Goal: Transaction & Acquisition: Purchase product/service

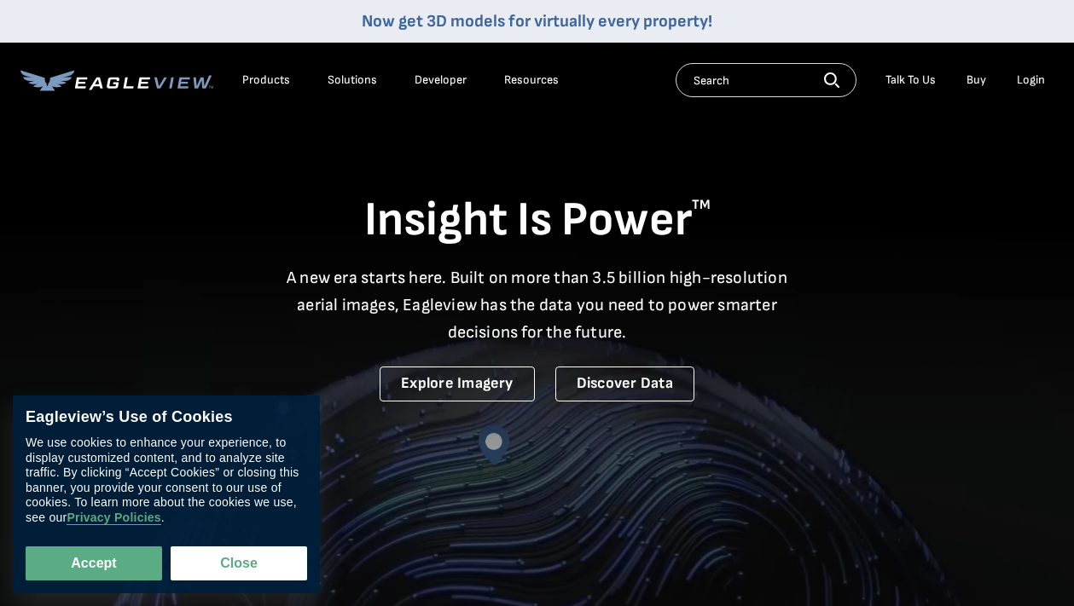
click at [1026, 82] on div "Login" at bounding box center [1031, 80] width 28 height 15
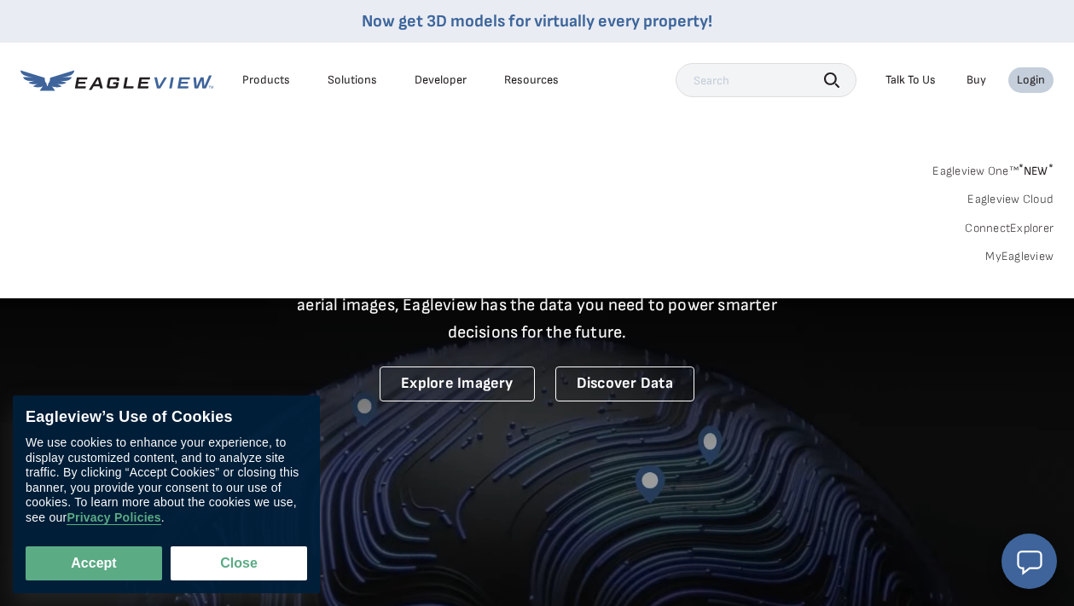
click at [1030, 79] on div "Login" at bounding box center [1031, 80] width 28 height 15
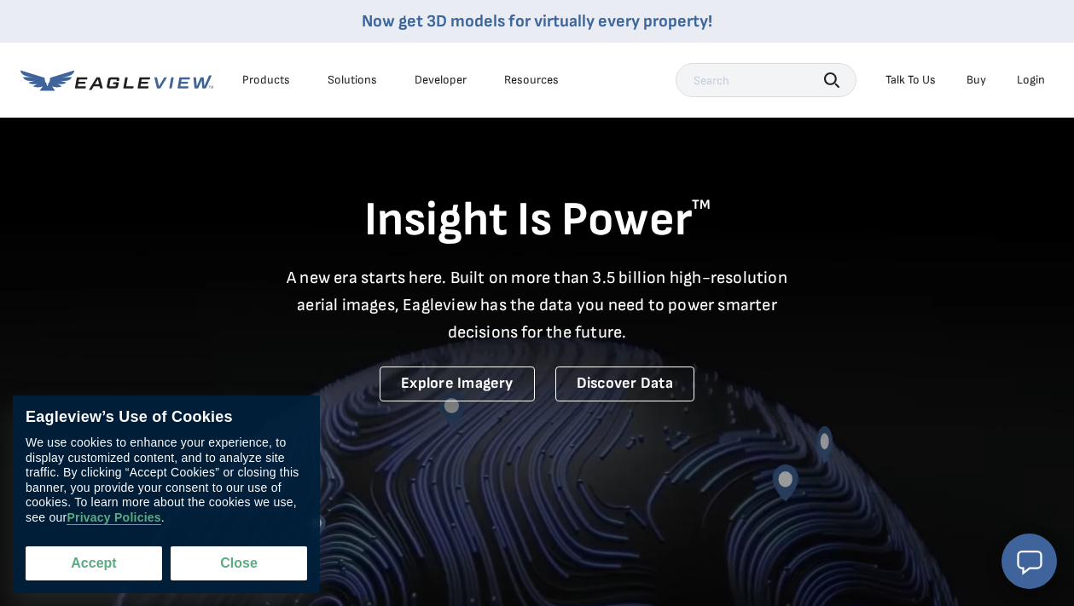
click at [108, 560] on button "Accept" at bounding box center [94, 564] width 136 height 34
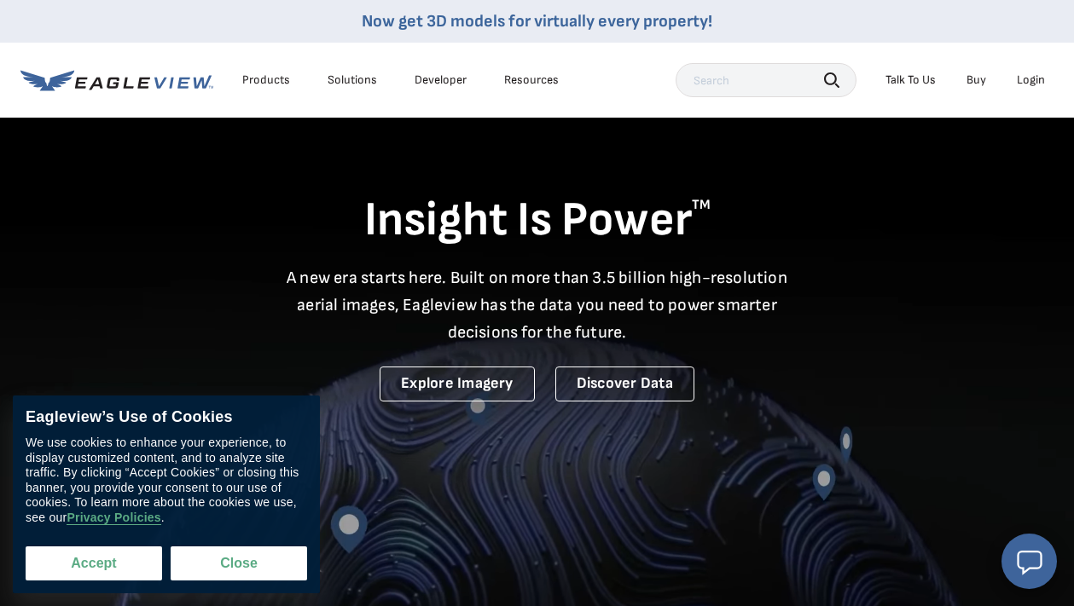
checkbox input "true"
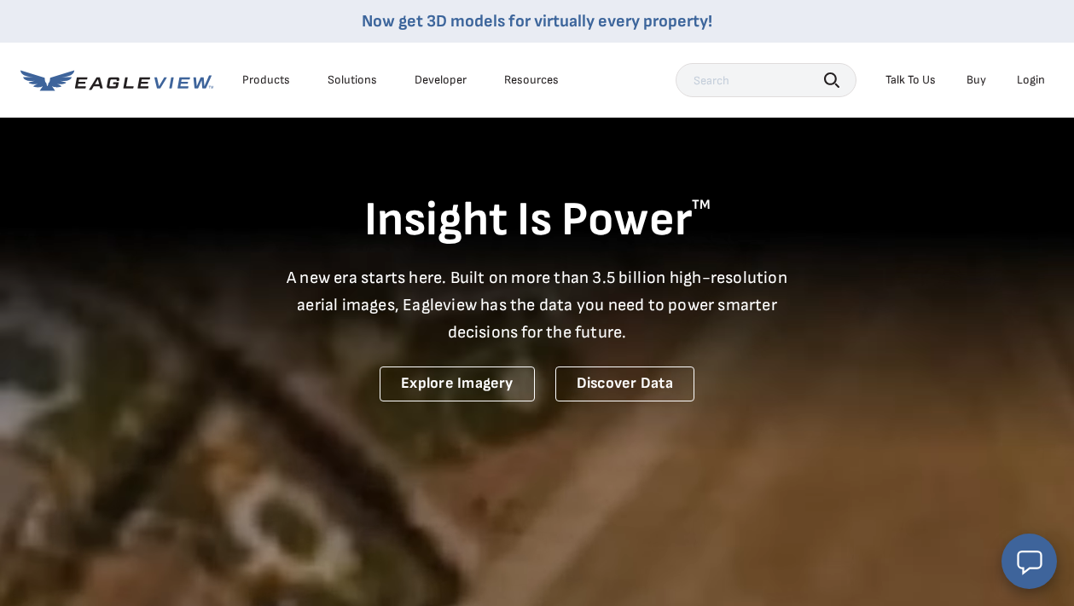
click at [1020, 78] on div "Login" at bounding box center [1031, 80] width 28 height 15
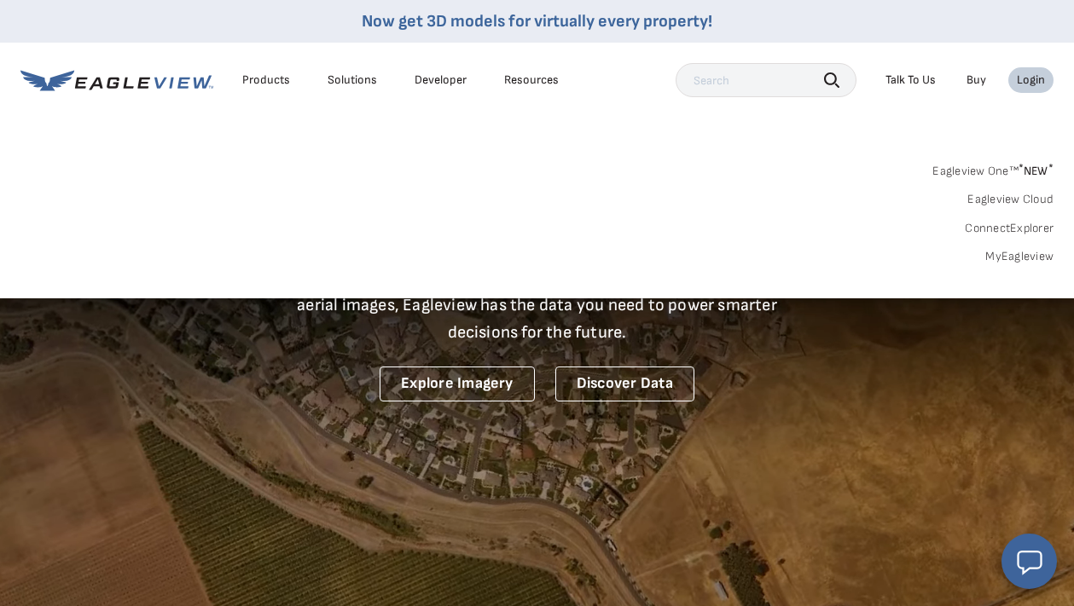
click at [1032, 259] on link "MyEagleview" at bounding box center [1019, 256] width 68 height 15
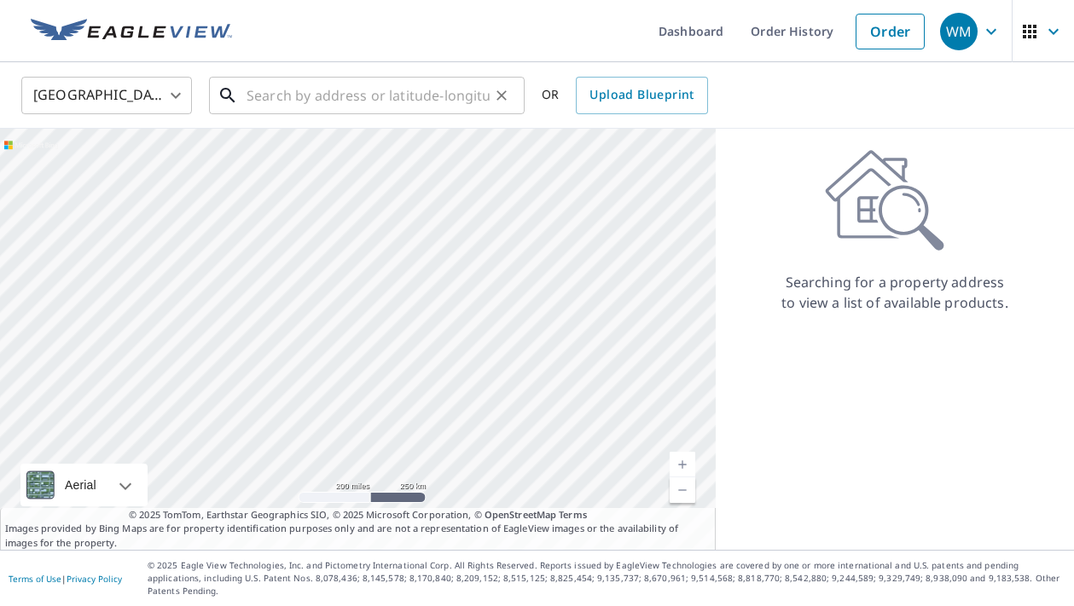
click at [416, 104] on input "text" at bounding box center [368, 96] width 243 height 48
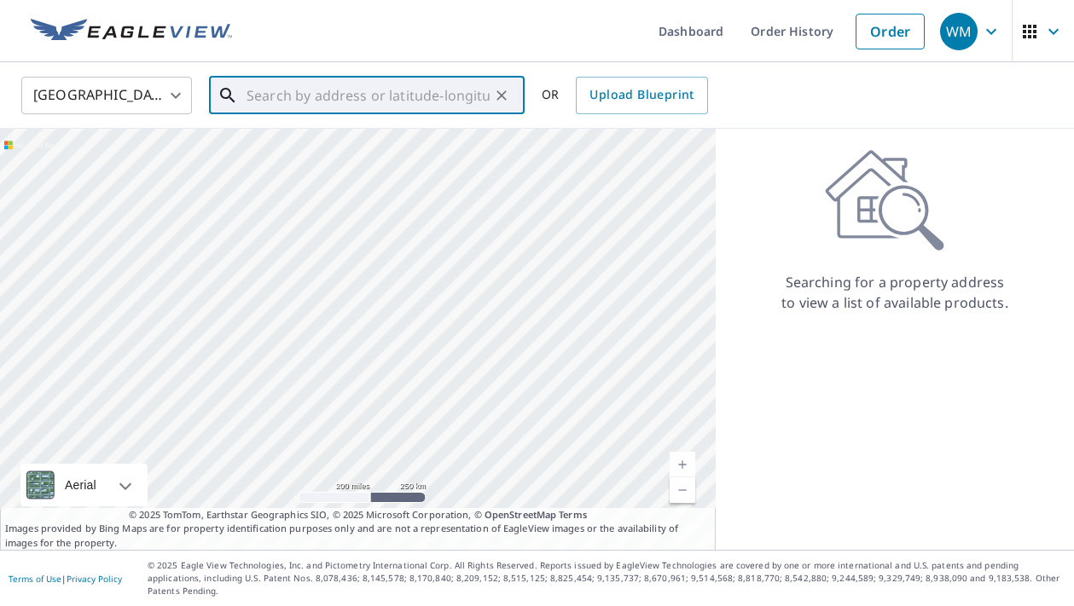
paste input "[STREET_ADDRESS]"
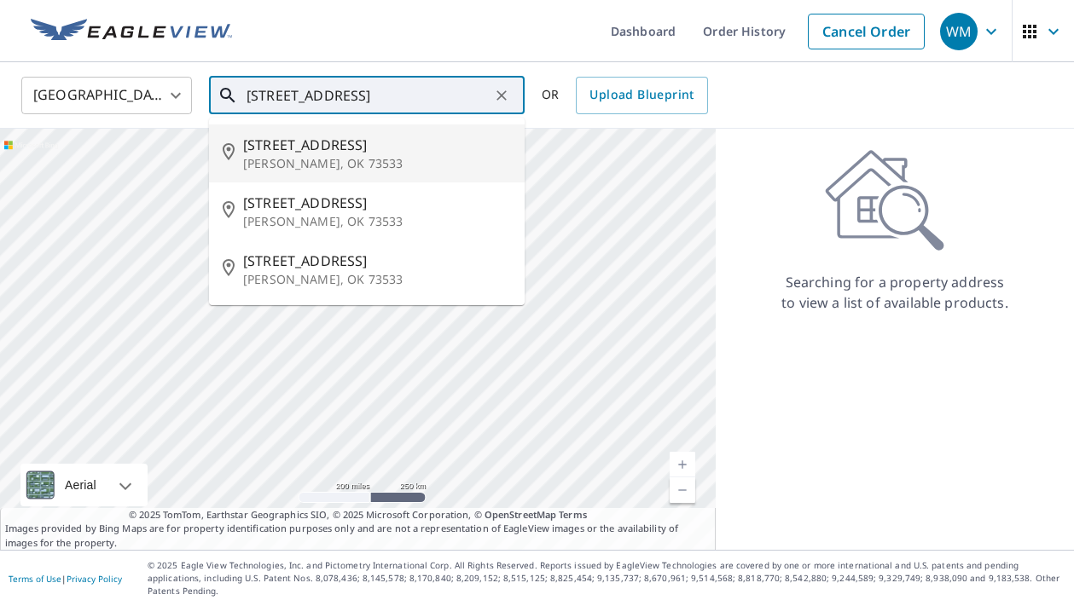
click at [351, 148] on span "[STREET_ADDRESS]" at bounding box center [377, 145] width 268 height 20
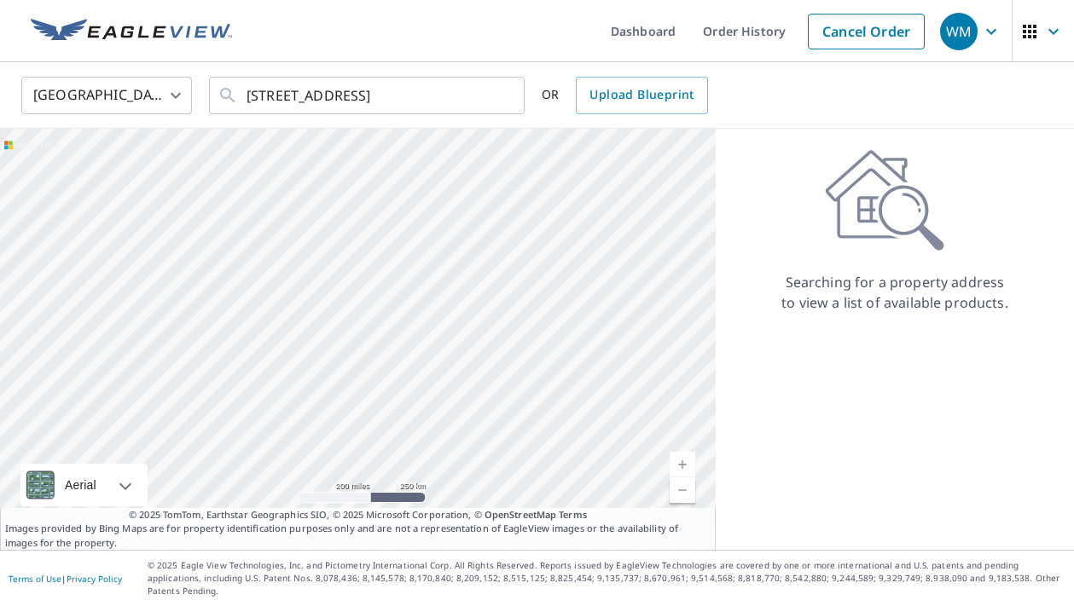
type input "[STREET_ADDRESS]"
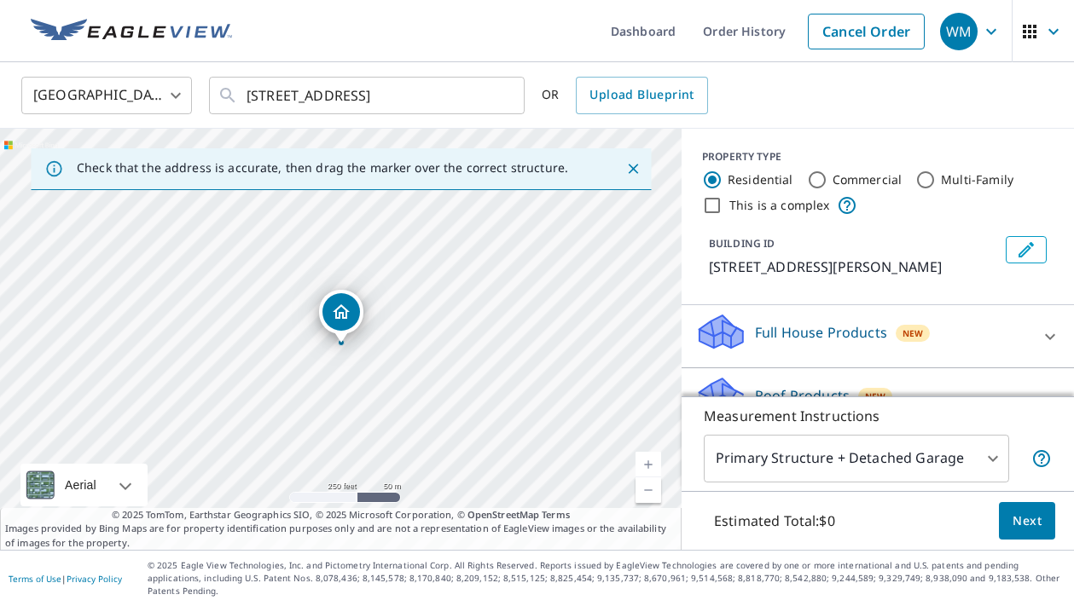
click at [651, 473] on link "Current Level 17, Zoom In" at bounding box center [648, 465] width 26 height 26
click at [651, 473] on link "Current Level 18, Zoom In" at bounding box center [648, 465] width 26 height 26
click at [651, 473] on link "Current Level 19, Zoom In" at bounding box center [648, 465] width 26 height 26
click at [647, 499] on link "Current Level 20, Zoom Out" at bounding box center [648, 491] width 26 height 26
click at [818, 180] on input "Commercial" at bounding box center [817, 180] width 20 height 20
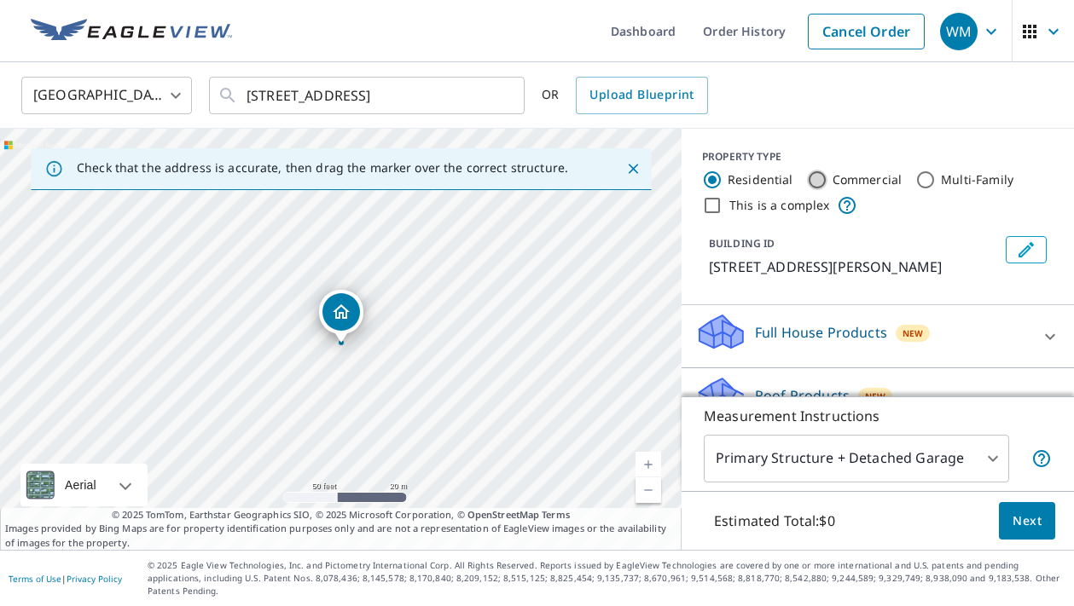
radio input "true"
type input "4"
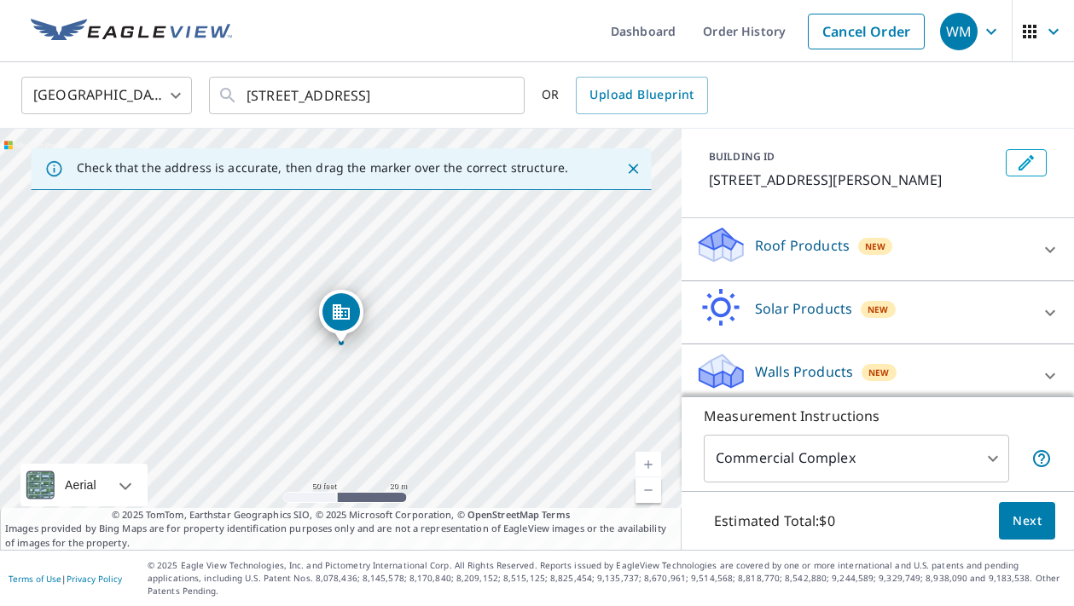
scroll to position [85, 0]
click at [1012, 530] on button "Next" at bounding box center [1027, 521] width 56 height 38
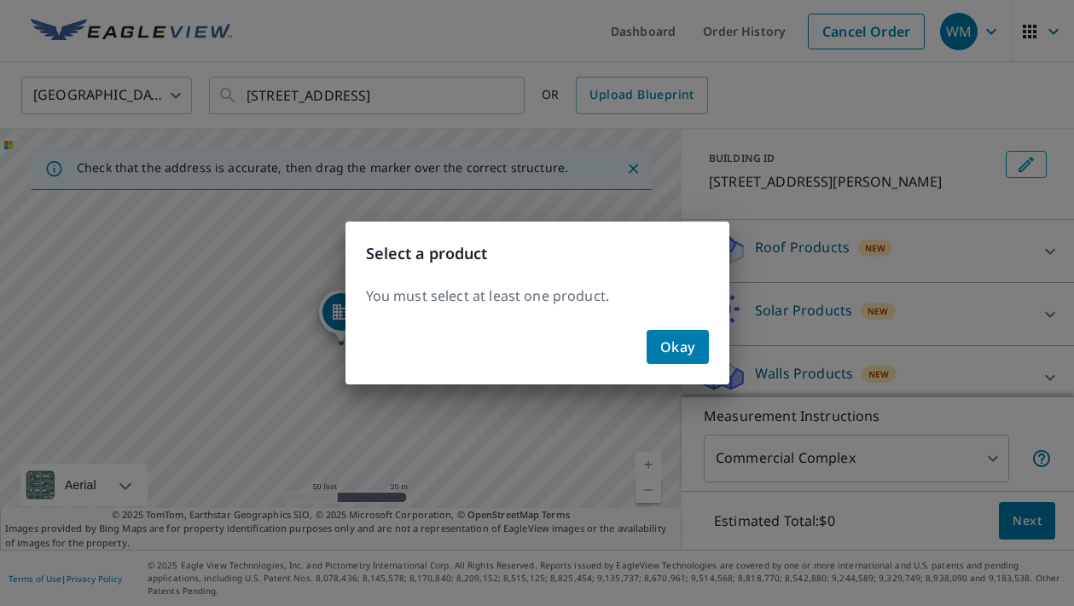
click at [679, 348] on span "Okay" at bounding box center [677, 347] width 35 height 24
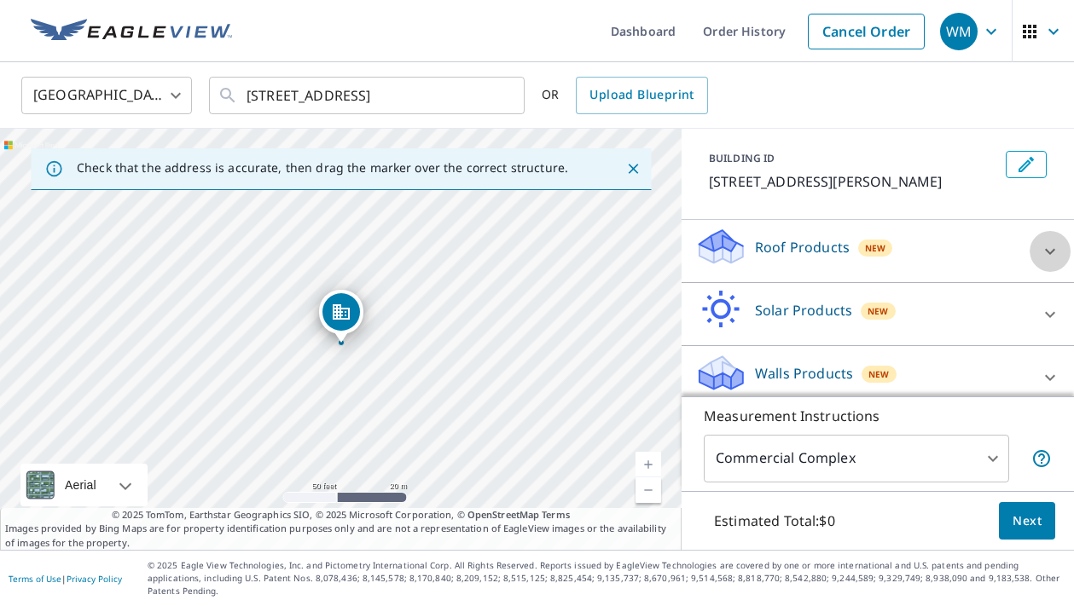
click at [1054, 253] on icon at bounding box center [1050, 251] width 20 height 20
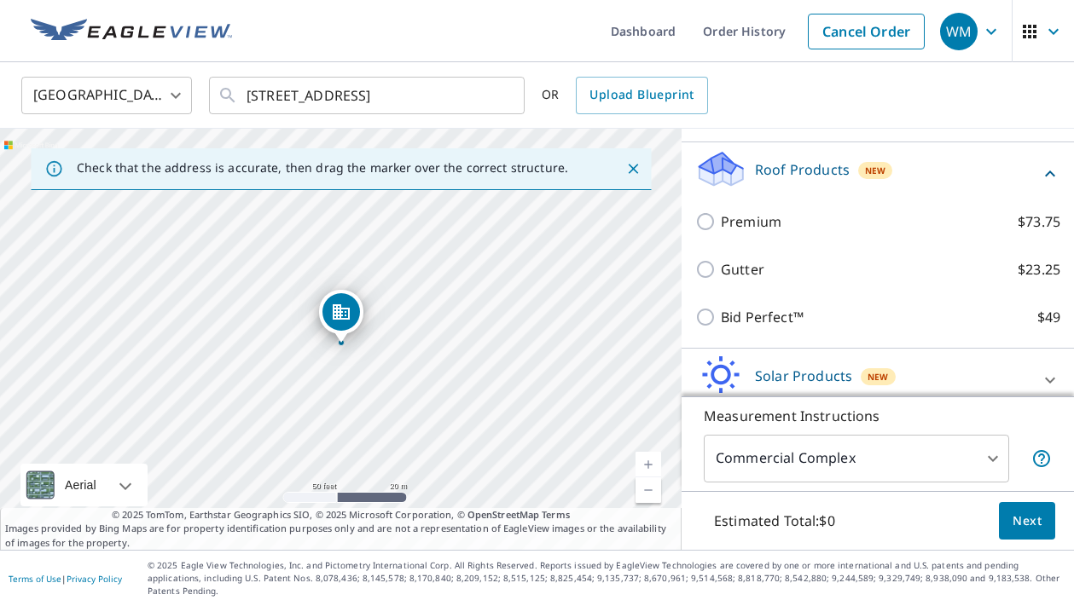
scroll to position [171, 0]
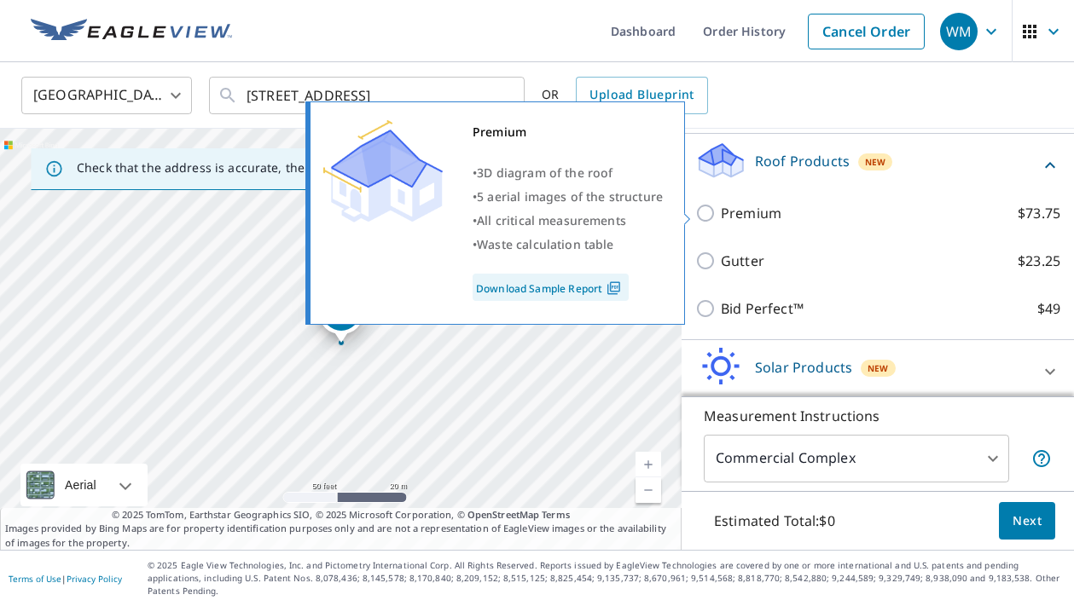
click at [706, 206] on input "Premium $73.75" at bounding box center [708, 213] width 26 height 20
checkbox input "true"
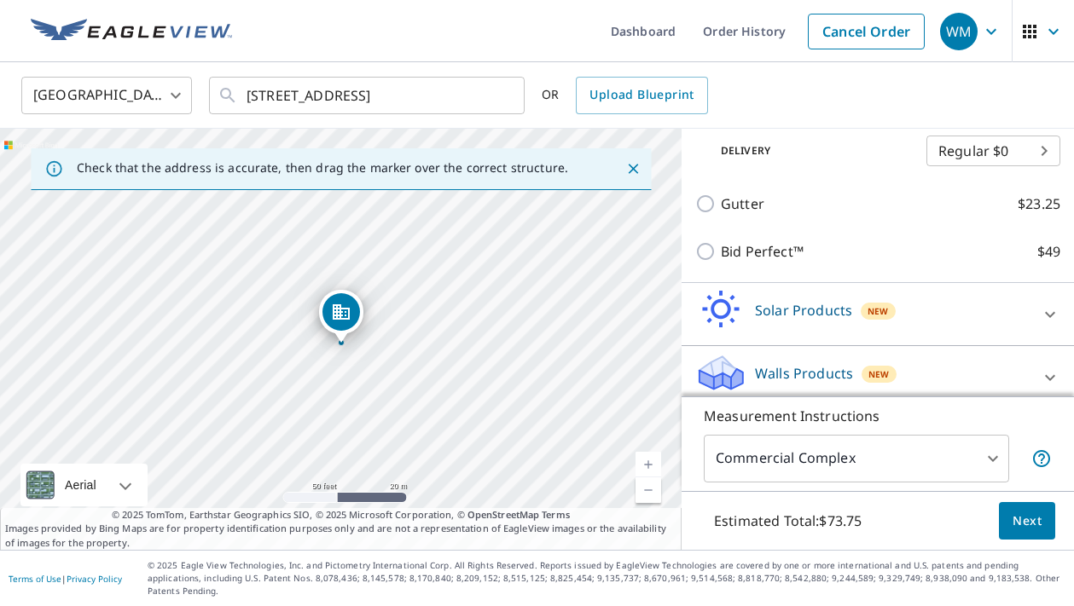
scroll to position [0, 0]
click at [1023, 532] on span "Next" at bounding box center [1026, 521] width 29 height 21
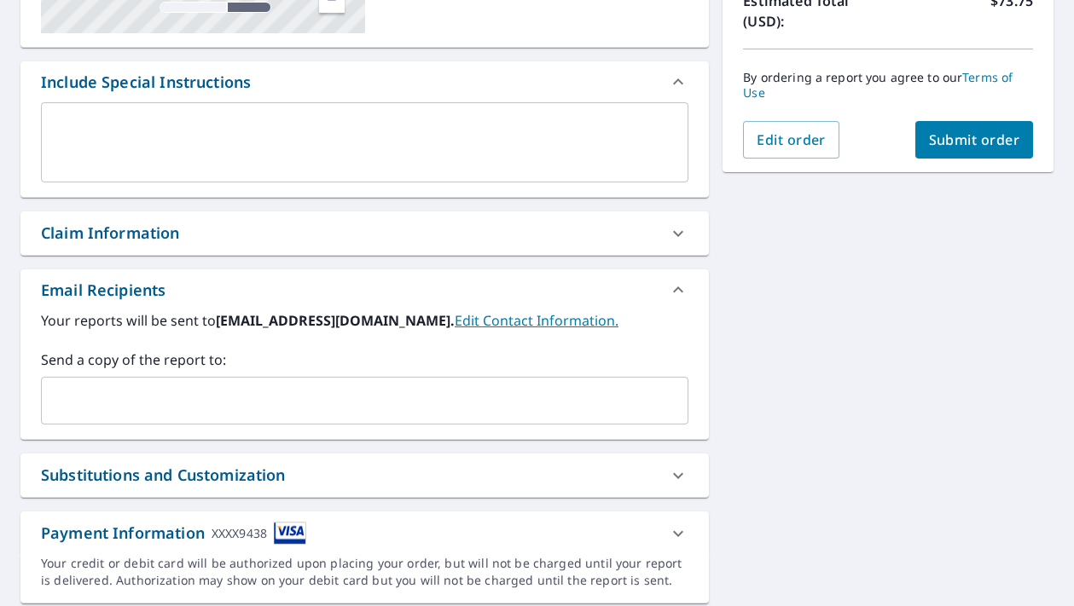
scroll to position [395, 0]
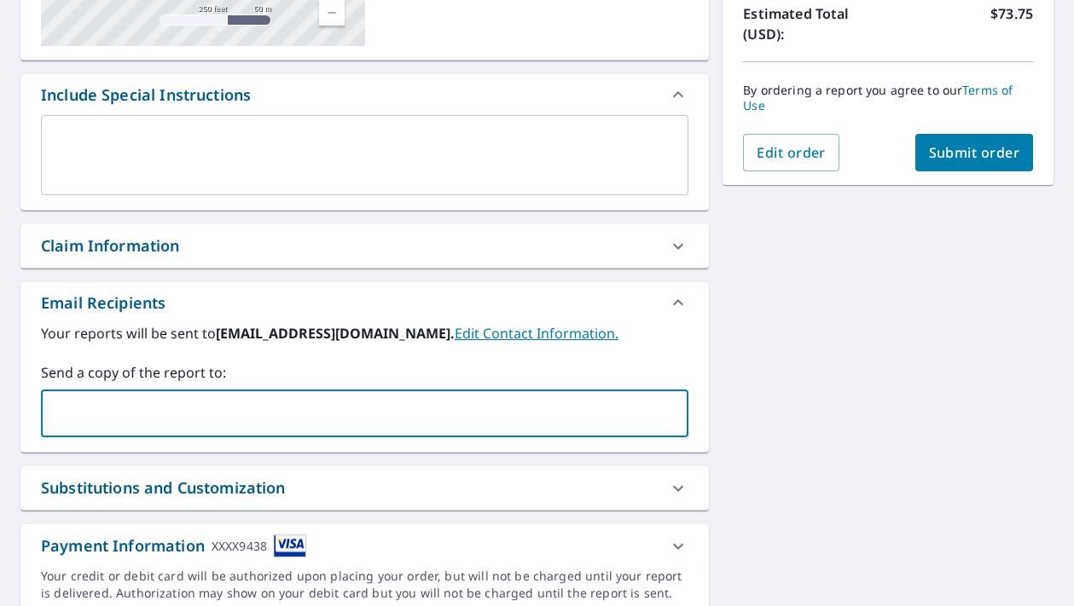
paste input "[PERSON_NAME][EMAIL_ADDRESS][DOMAIN_NAME]"
type input "[PERSON_NAME][EMAIL_ADDRESS][DOMAIN_NAME]"
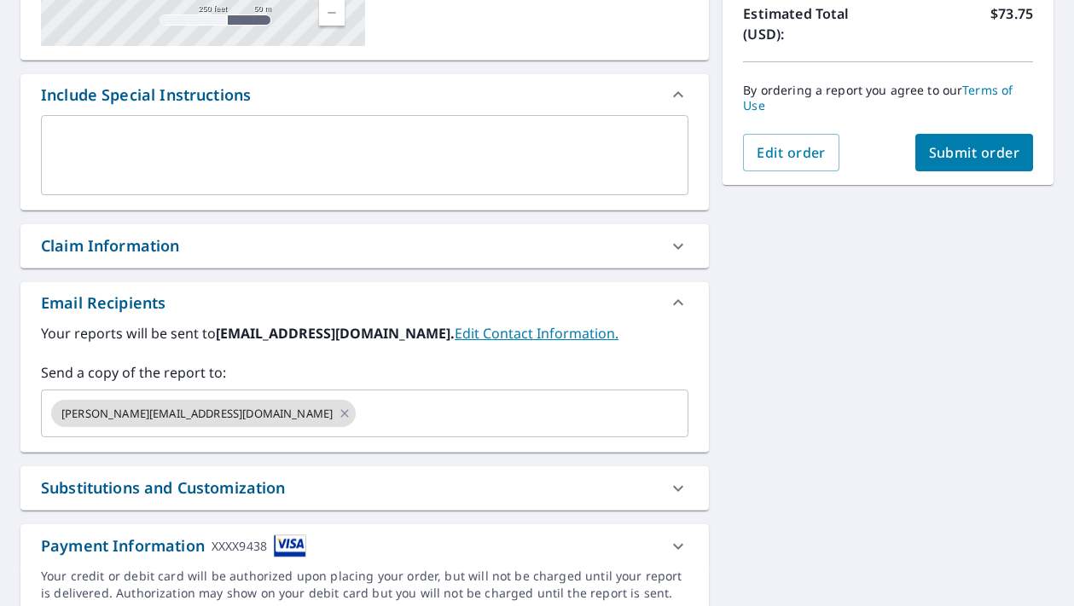
click at [873, 425] on div "[STREET_ADDRESS] A standard road map Aerial A detailed look from above Labels L…" at bounding box center [537, 196] width 1074 height 867
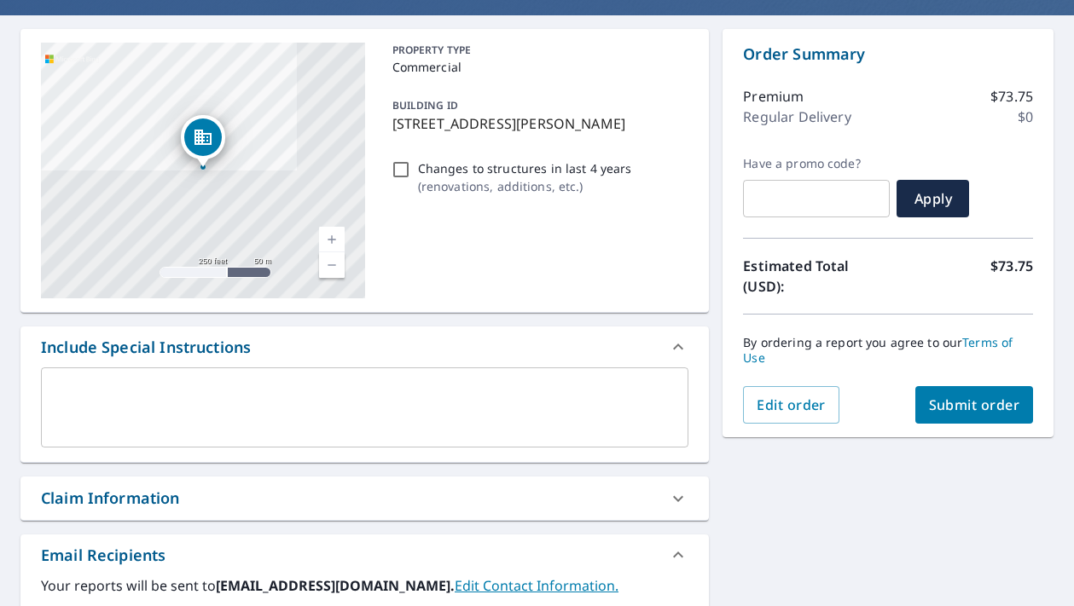
scroll to position [55, 0]
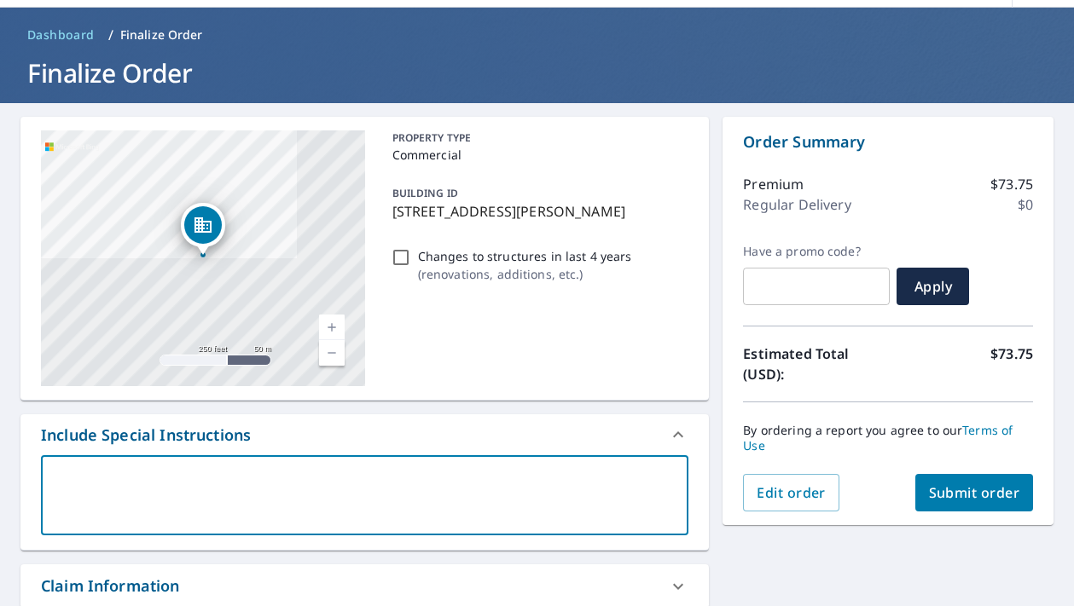
click at [273, 491] on textarea at bounding box center [365, 496] width 624 height 49
type textarea "p"
type textarea "x"
type textarea "pl"
type textarea "x"
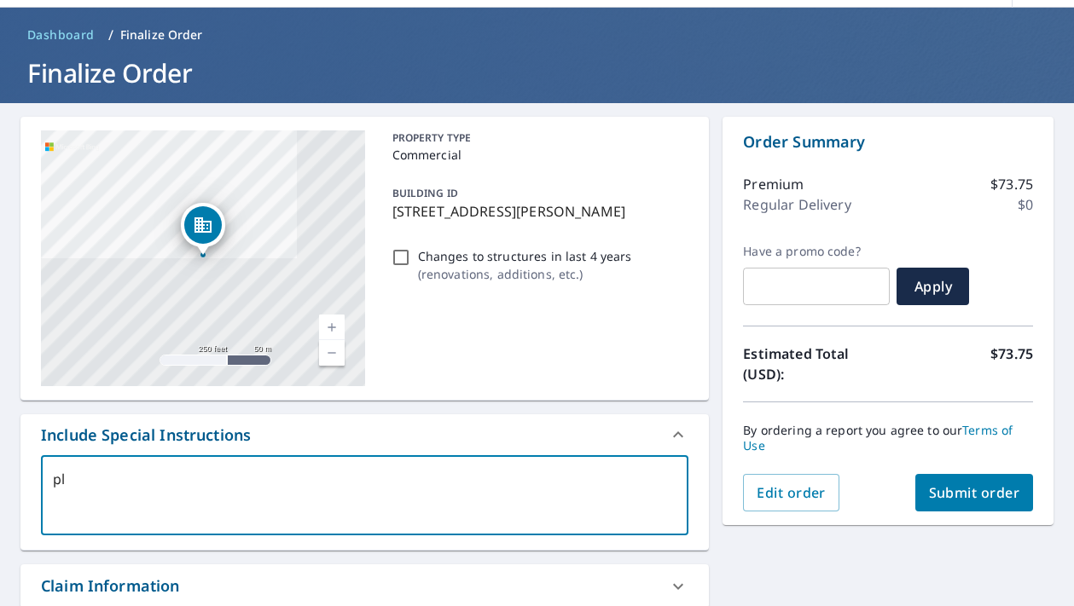
type textarea "ple"
type textarea "x"
type textarea "plea"
type textarea "x"
type textarea "pleas"
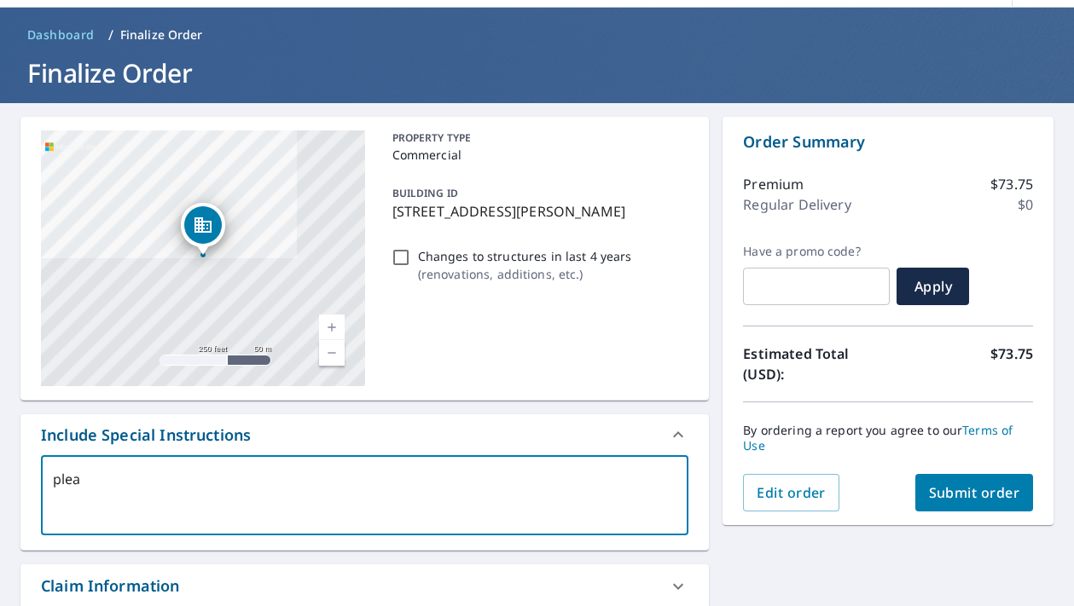
type textarea "x"
type textarea "please"
type textarea "x"
type textarea "pleas"
type textarea "x"
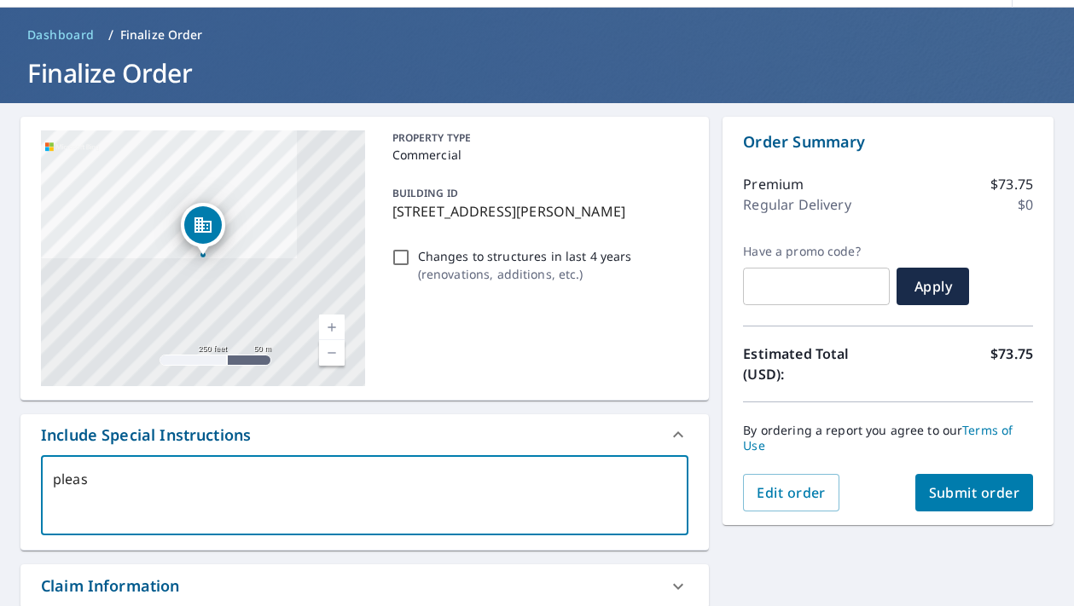
type textarea "plea"
type textarea "x"
type textarea "ple"
type textarea "x"
type textarea "pl"
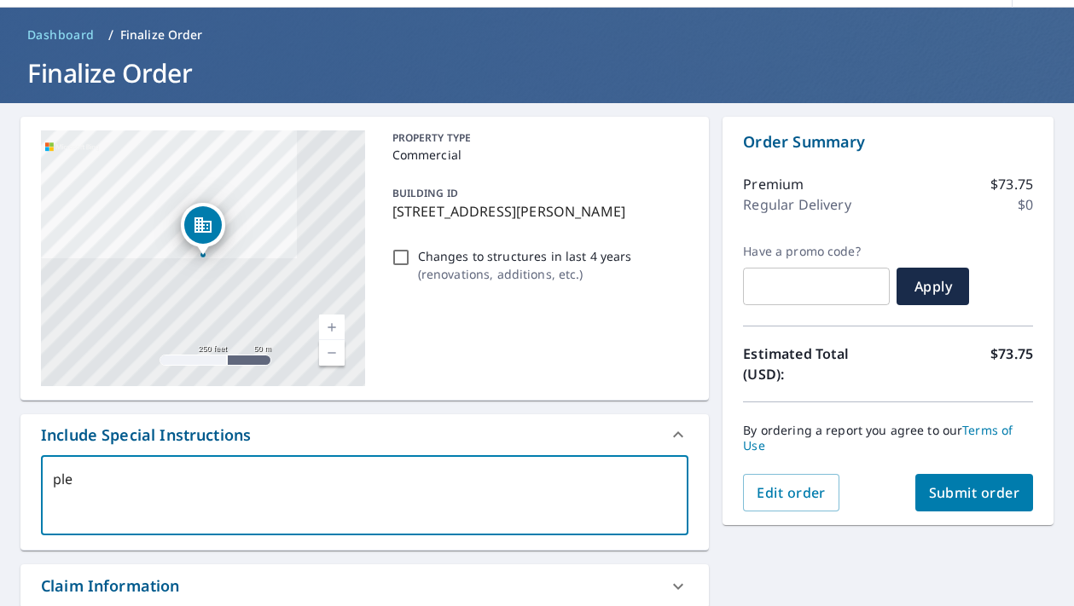
type textarea "x"
type textarea "p"
type textarea "x"
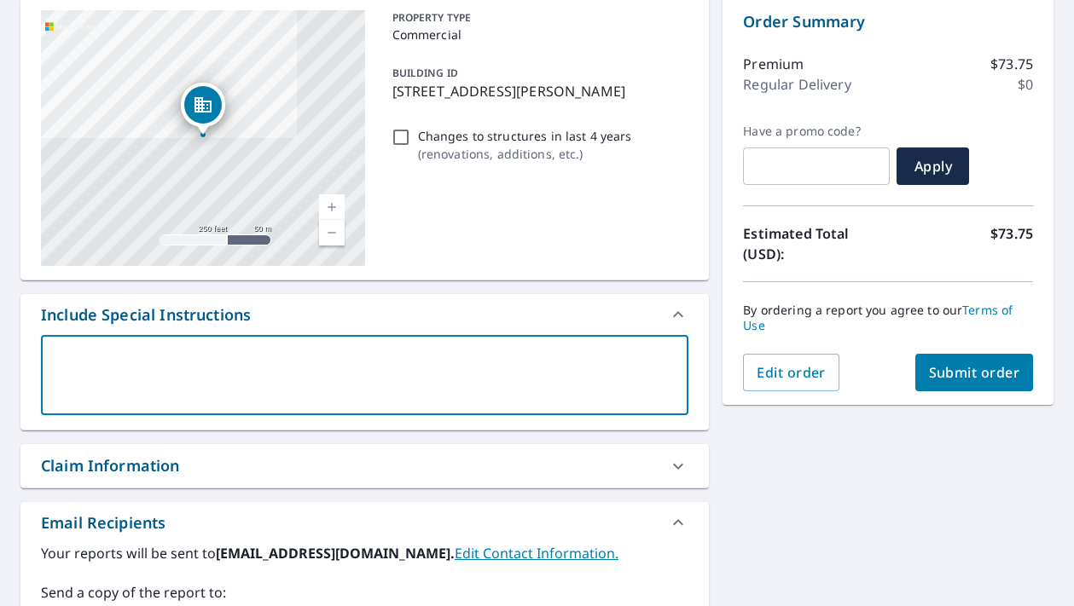
scroll to position [179, 0]
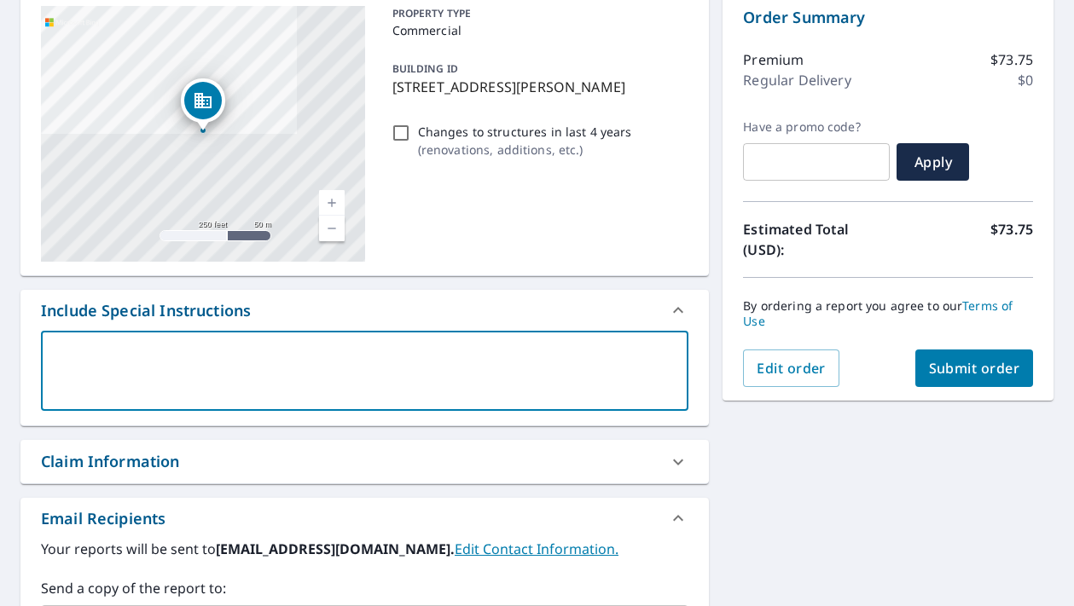
type textarea "i"
type textarea "x"
type textarea "in"
type textarea "x"
type textarea "inc"
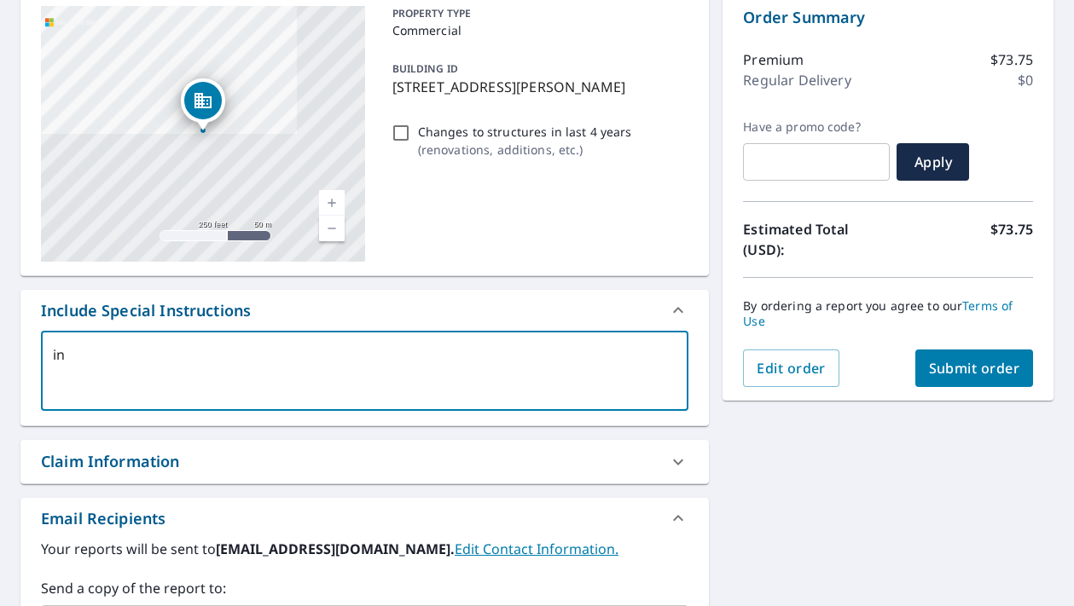
type textarea "x"
type textarea "incl"
type textarea "x"
type textarea "inclu"
type textarea "x"
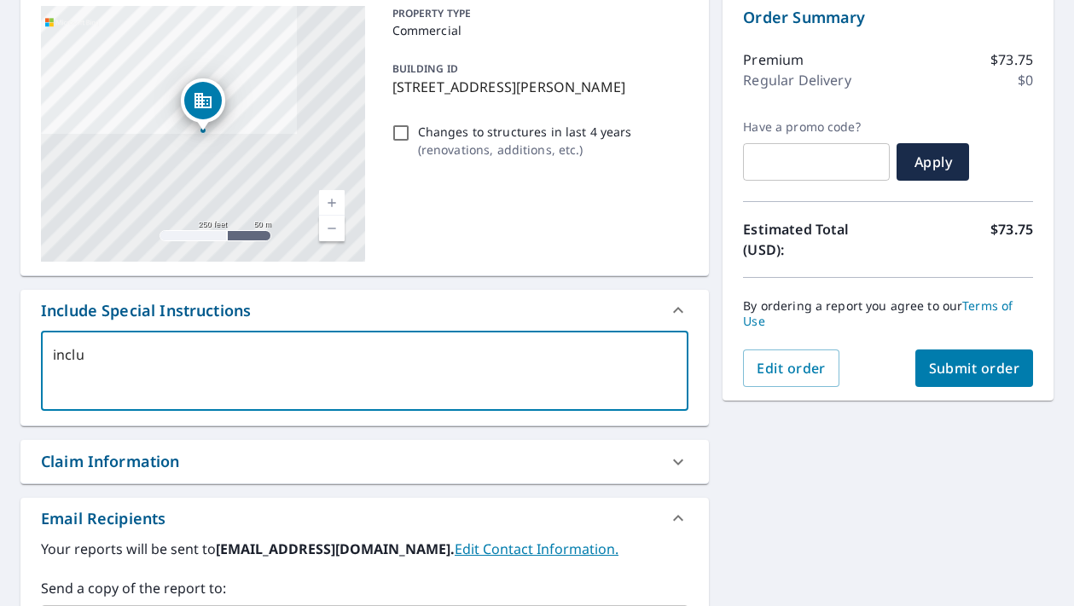
type textarea "includ"
type textarea "x"
type textarea "include"
type textarea "x"
type textarea "included"
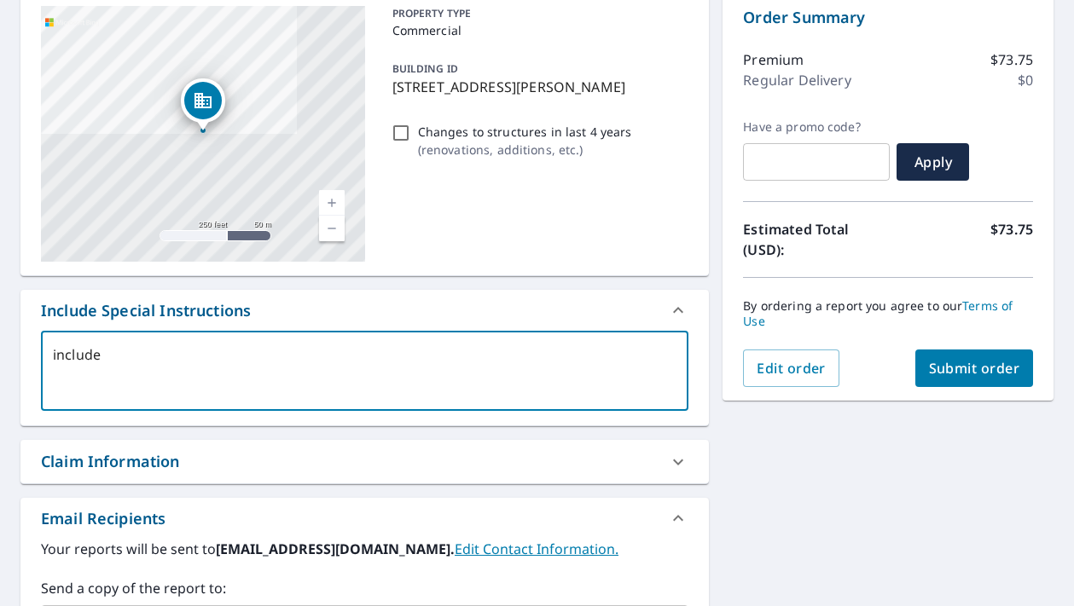
type textarea "x"
type textarea "included"
type textarea "x"
type textarea "included a"
type textarea "x"
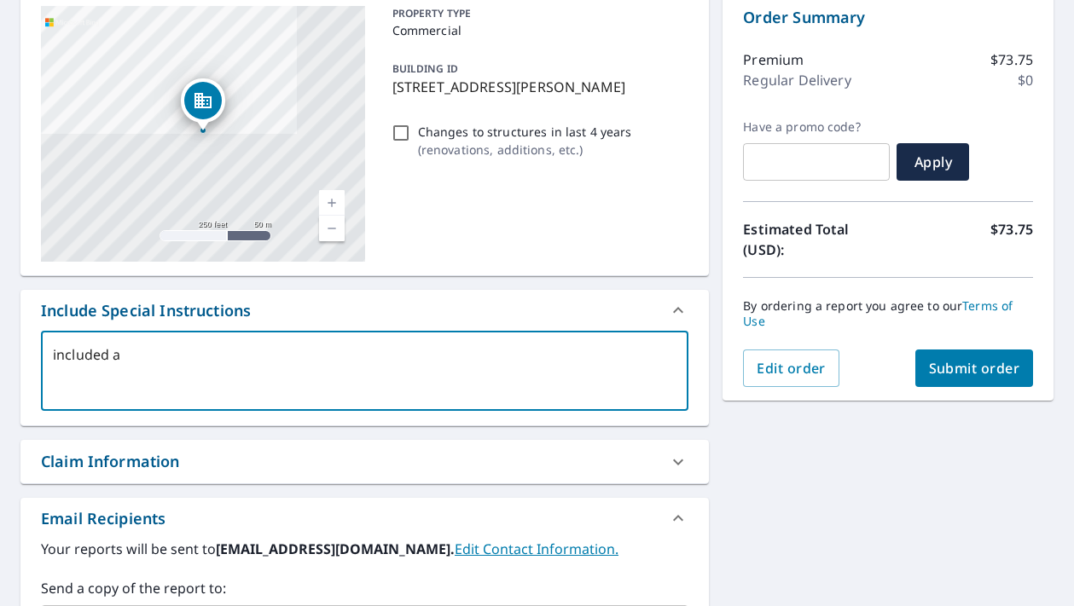
type textarea "included an"
type textarea "x"
type textarea "included any"
type textarea "x"
type textarea "included any"
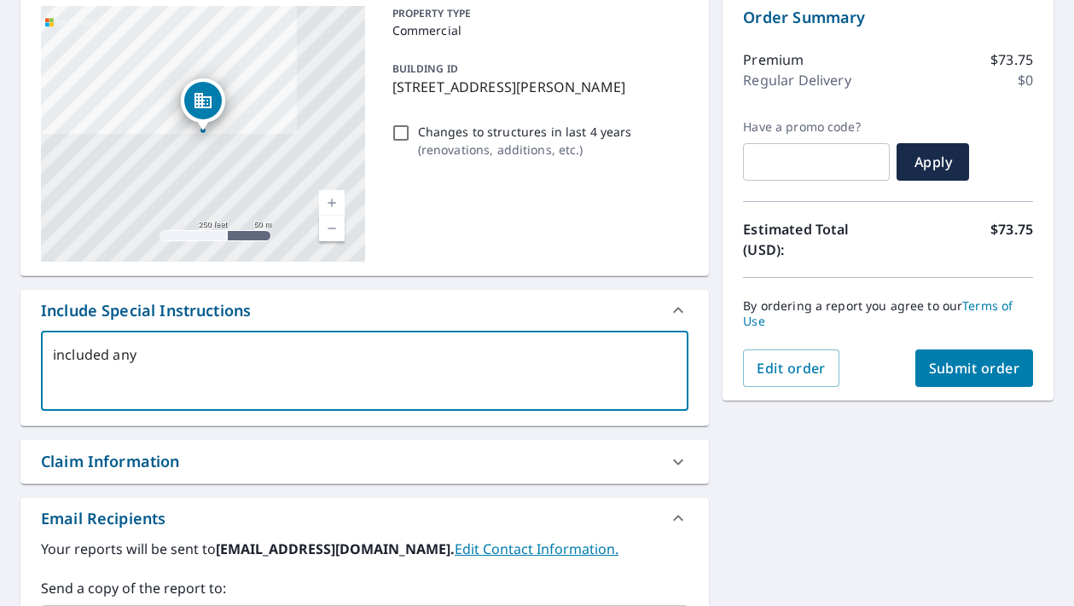
type textarea "x"
type textarea "included any a"
type textarea "x"
type textarea "included any ad"
type textarea "x"
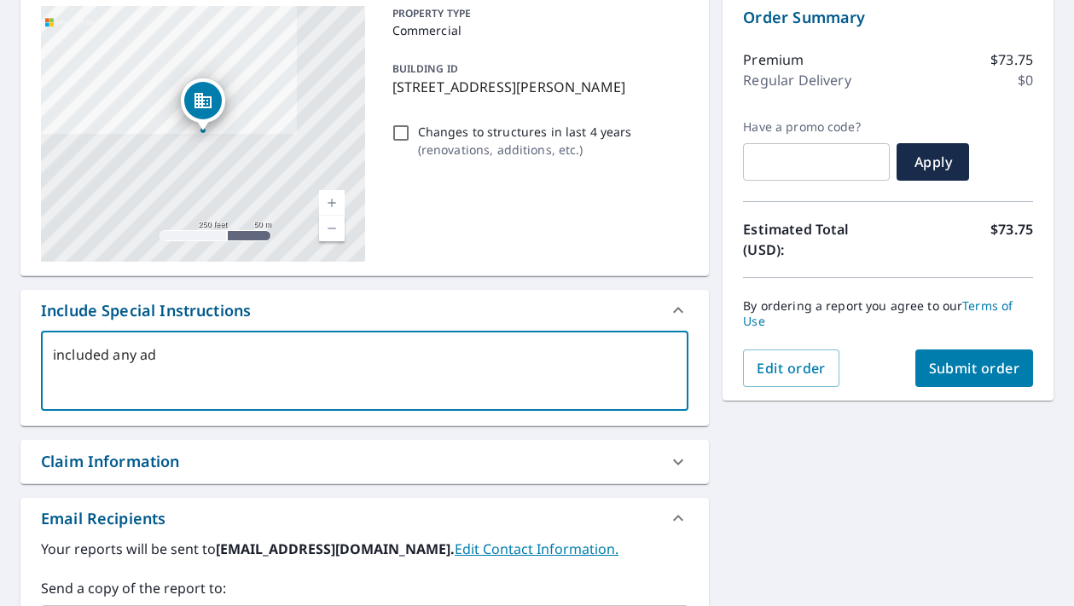
type textarea "included any add"
type textarea "x"
type textarea "included any addi"
type textarea "x"
type textarea "included any additions"
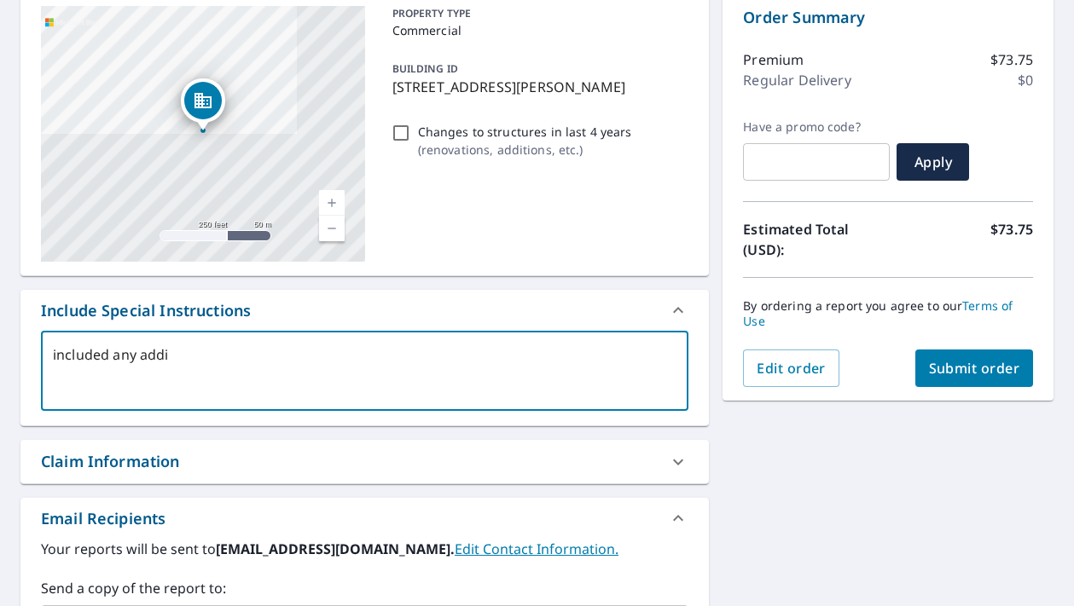
type textarea "x"
type textarea "included any additions"
type textarea "x"
type textarea "included any addition"
type textarea "x"
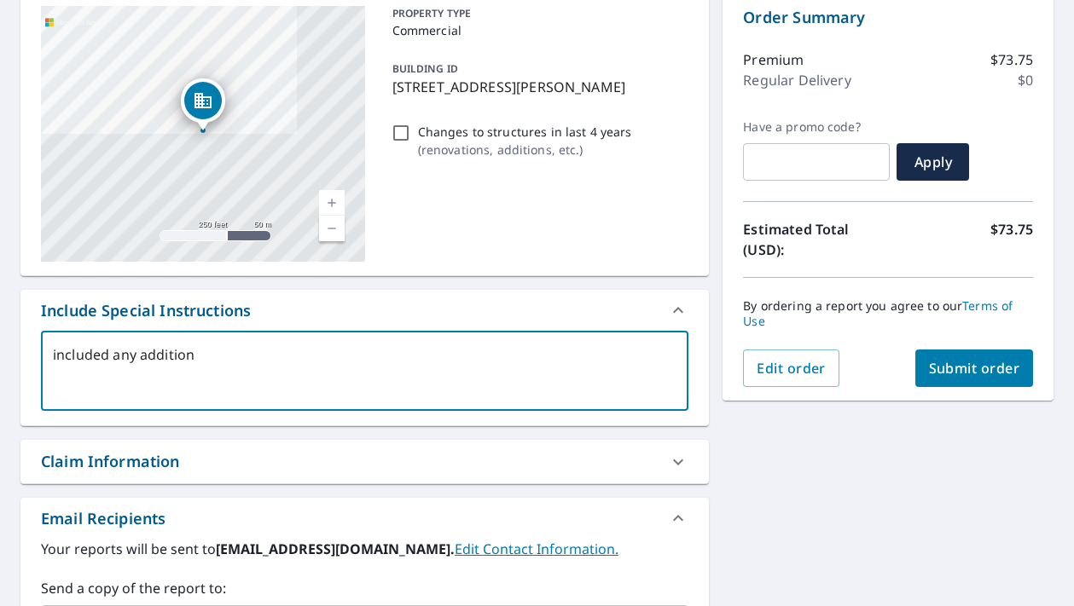
type textarea "included any additio"
type textarea "x"
type textarea "included any [PERSON_NAME]"
type textarea "x"
type textarea "included any addit"
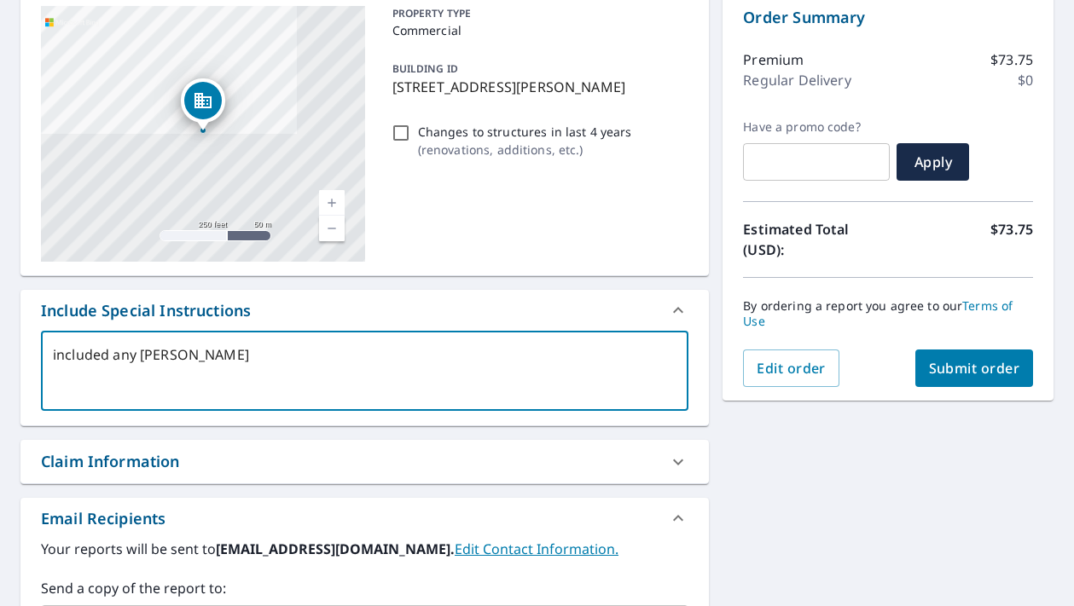
type textarea "x"
type textarea "included any addi"
type textarea "x"
type textarea "included any add"
type textarea "x"
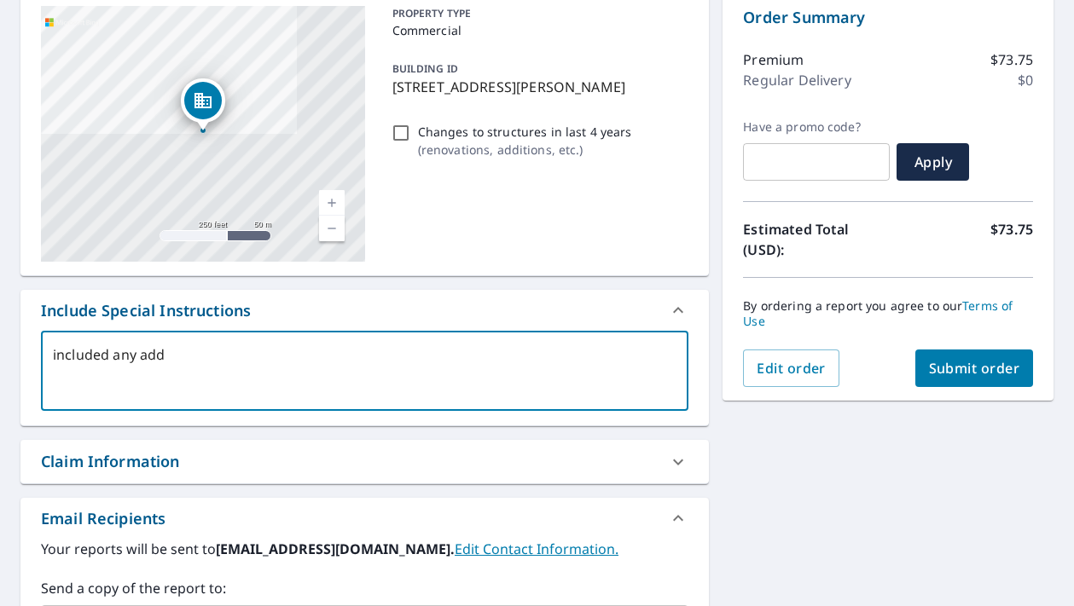
type textarea "included any ad"
type textarea "x"
type textarea "included any a"
type textarea "x"
type textarea "included any"
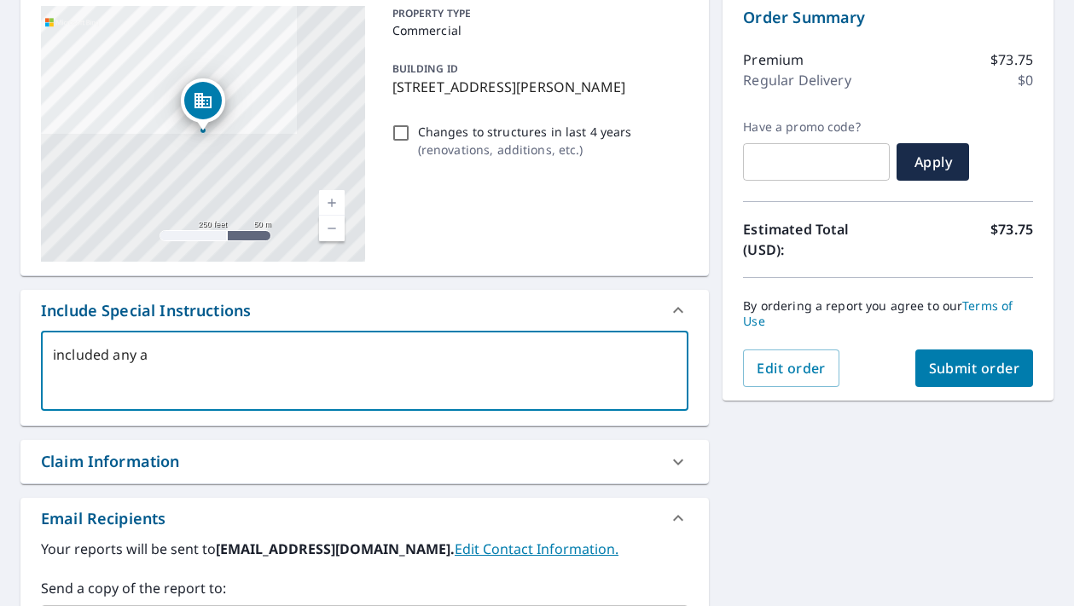
type textarea "x"
type textarea "included any"
type textarea "x"
type textarea "included any"
type textarea "x"
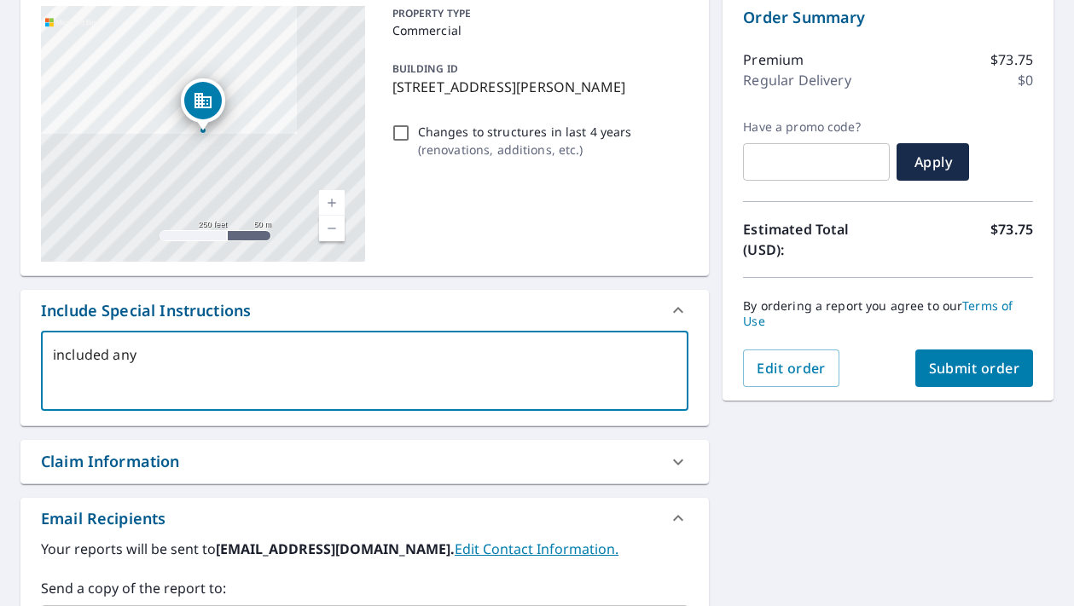
type textarea "included any r"
type textarea "x"
type textarea "included any ro"
type textarea "x"
type textarea "included any roo"
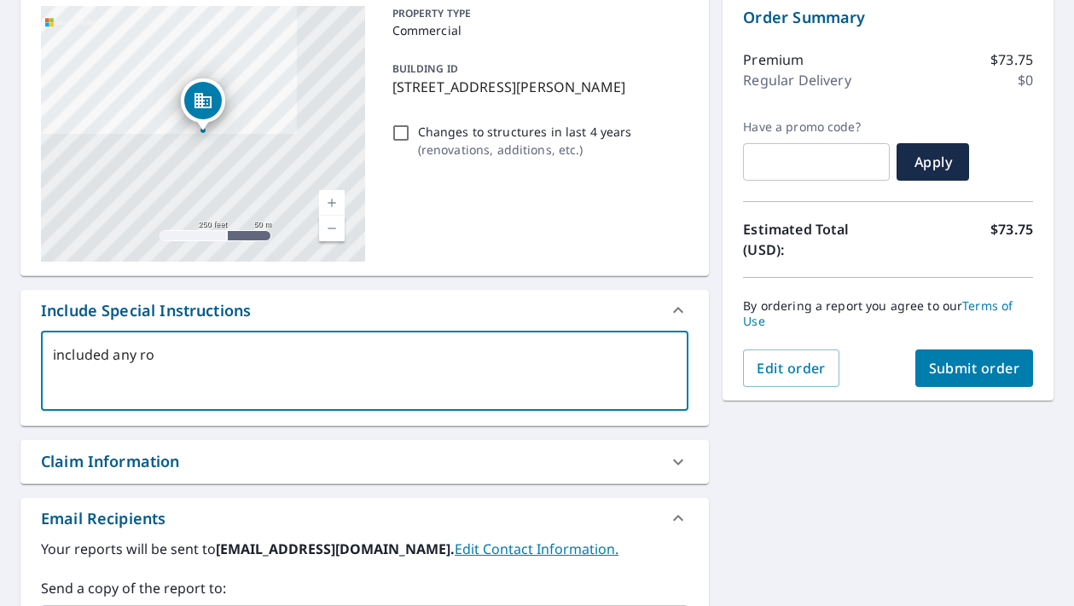
type textarea "x"
type textarea "included any roof"
type textarea "x"
type textarea "included any roof"
type textarea "x"
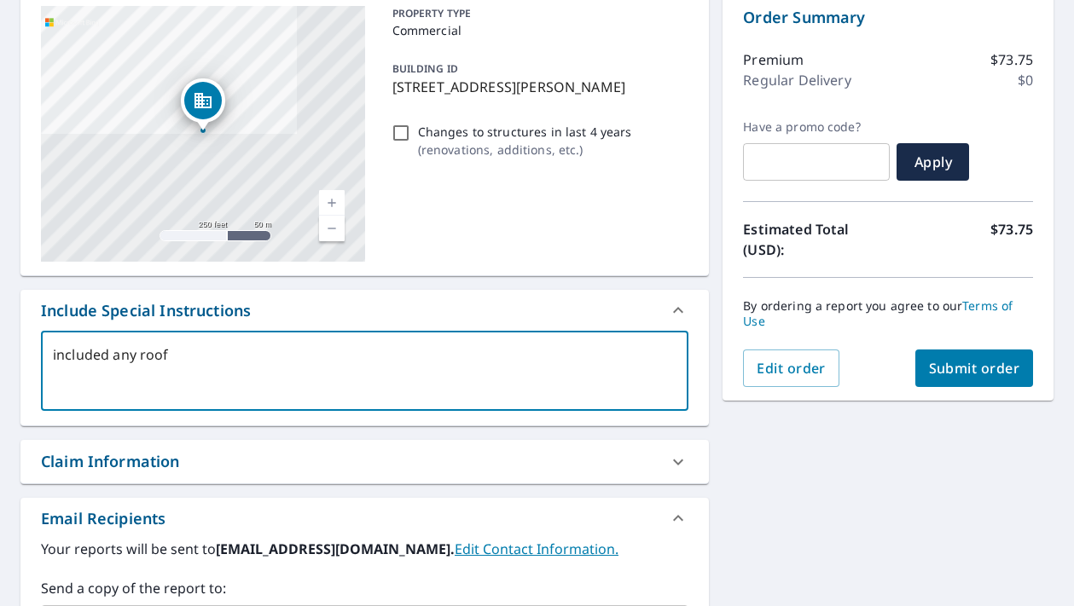
type textarea "included any roof a"
type textarea "x"
type textarea "included any roof ad"
type textarea "x"
type textarea "included any roof add"
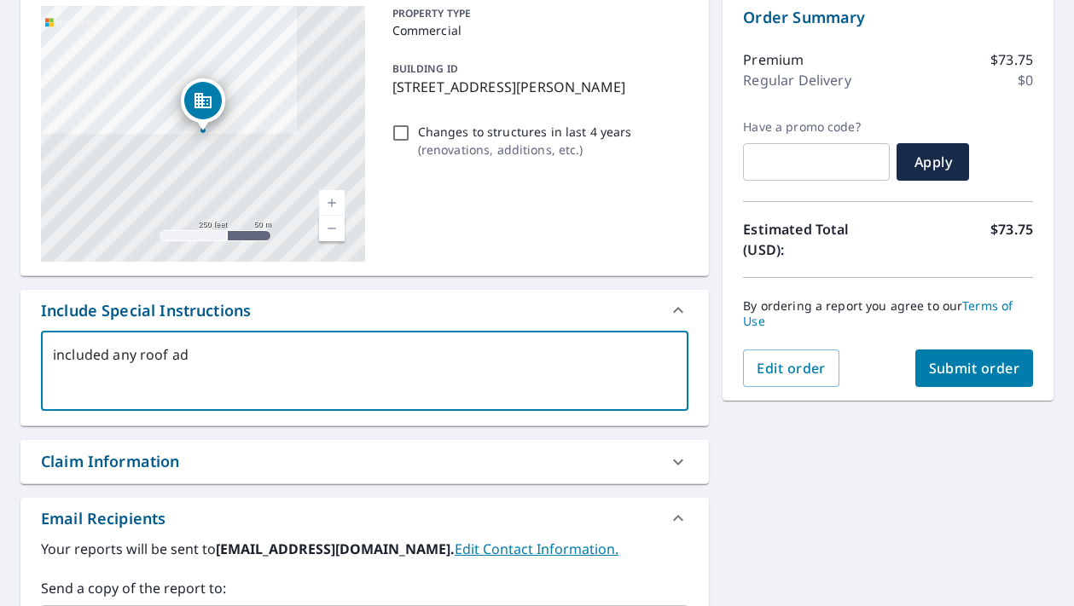
type textarea "x"
type textarea "included any roof addi"
type textarea "x"
type textarea "included any roof addit"
type textarea "x"
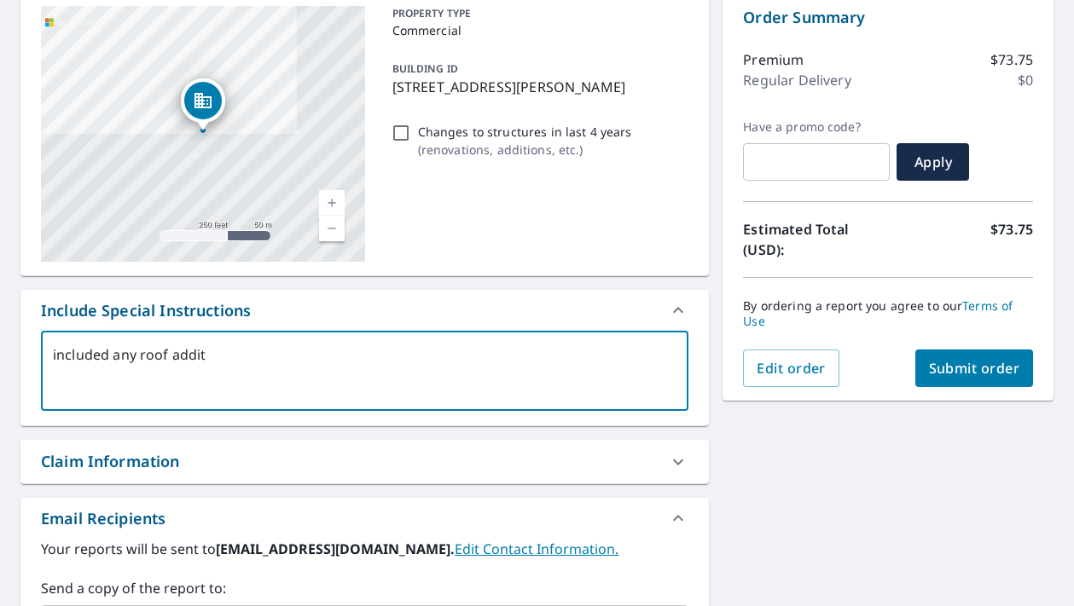
type textarea "included any roof [PERSON_NAME]"
type textarea "x"
type textarea "included any roof additio"
type textarea "x"
type textarea "included any roof addition"
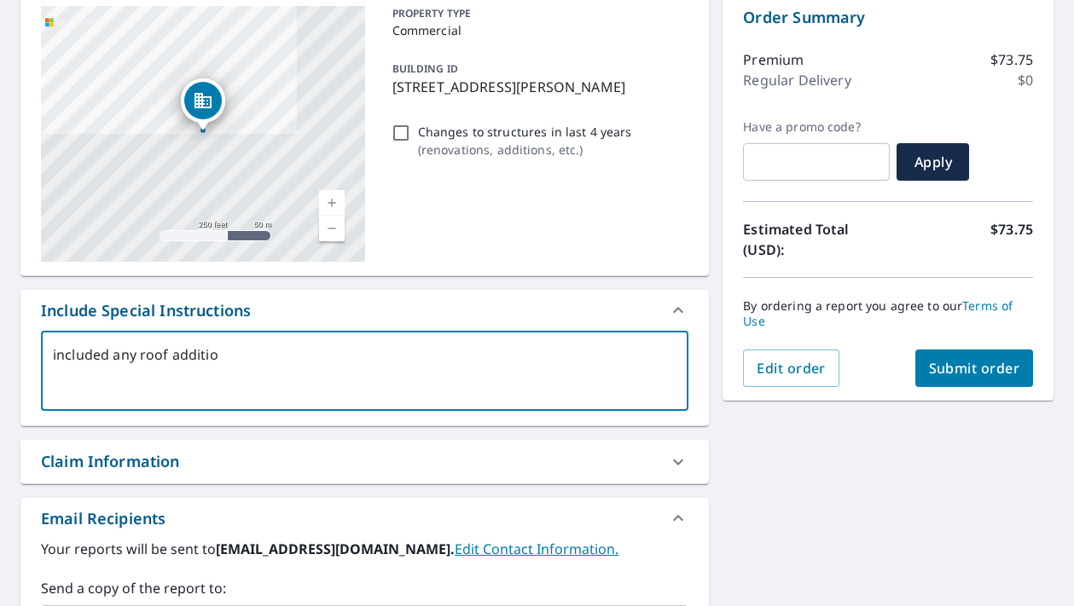
type textarea "x"
type textarea "included any roof additions"
type textarea "x"
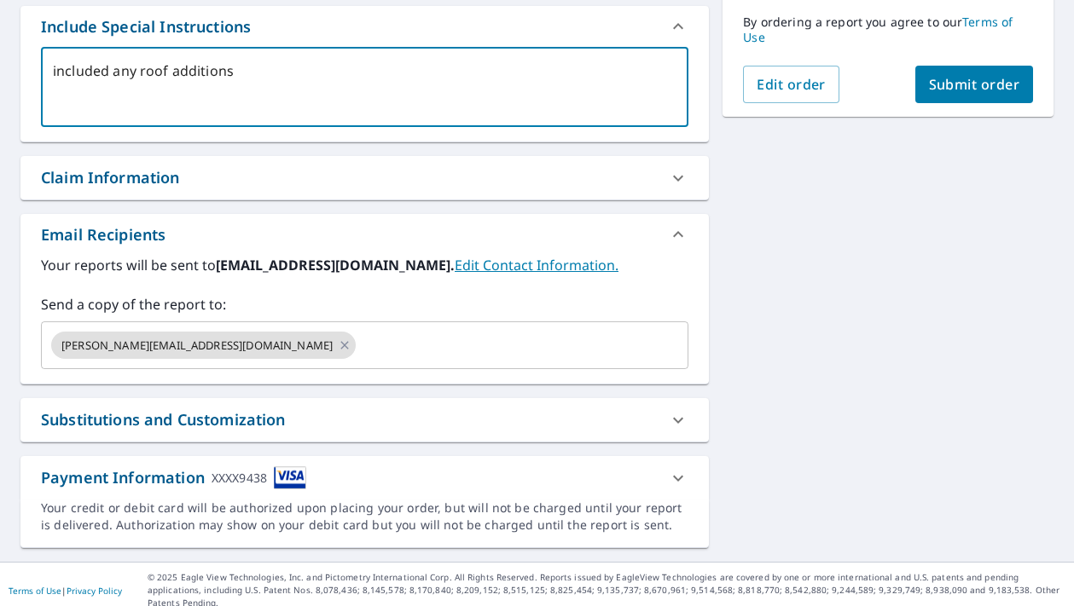
scroll to position [462, 0]
click at [171, 76] on textarea "included any roof additions" at bounding box center [365, 88] width 624 height 49
type textarea "included any roofadditions"
type textarea "x"
type textarea "included any rooadditions"
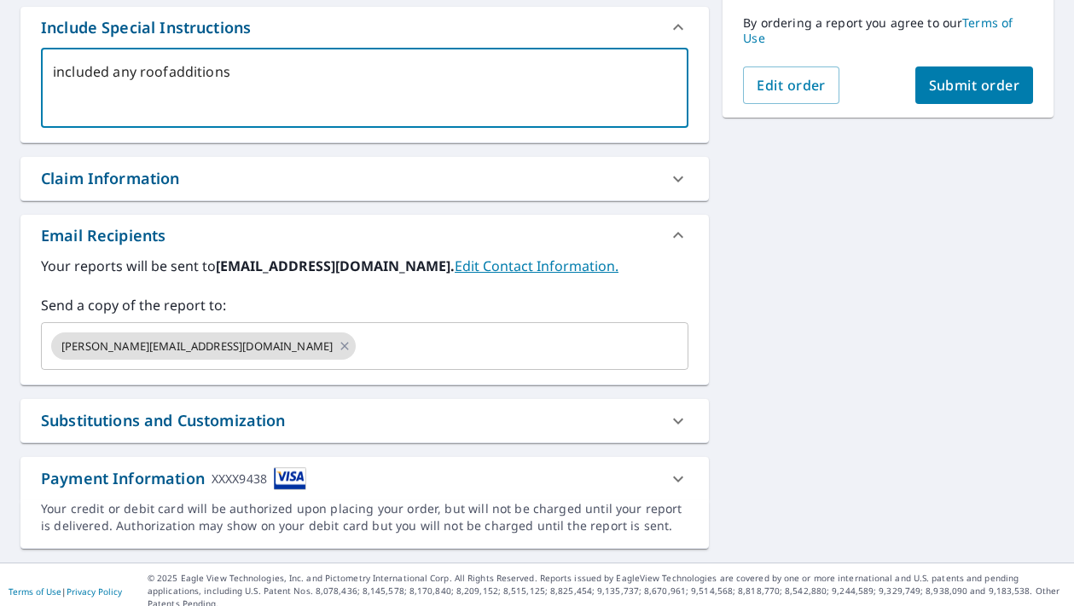
type textarea "x"
type textarea "included any roadditions"
type textarea "x"
type textarea "included any radditions"
type textarea "x"
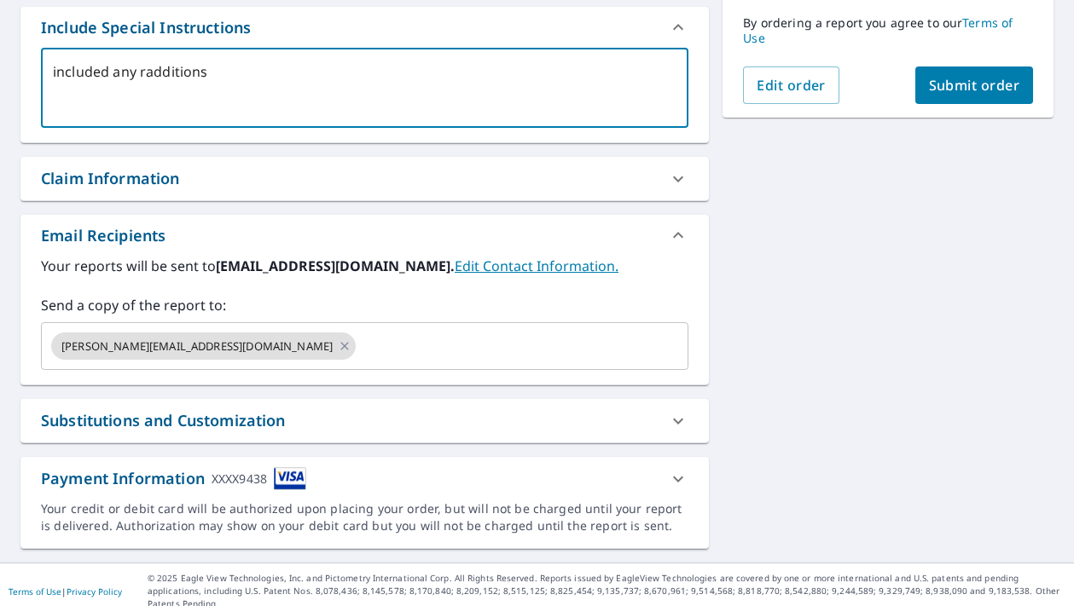
click at [223, 78] on textarea "included any radditions" at bounding box center [365, 88] width 624 height 49
drag, startPoint x: 160, startPoint y: 82, endPoint x: 148, endPoint y: 73, distance: 14.0
click at [148, 73] on textarea "included any radditions" at bounding box center [365, 88] width 624 height 49
type textarea "included any additions"
type textarea "x"
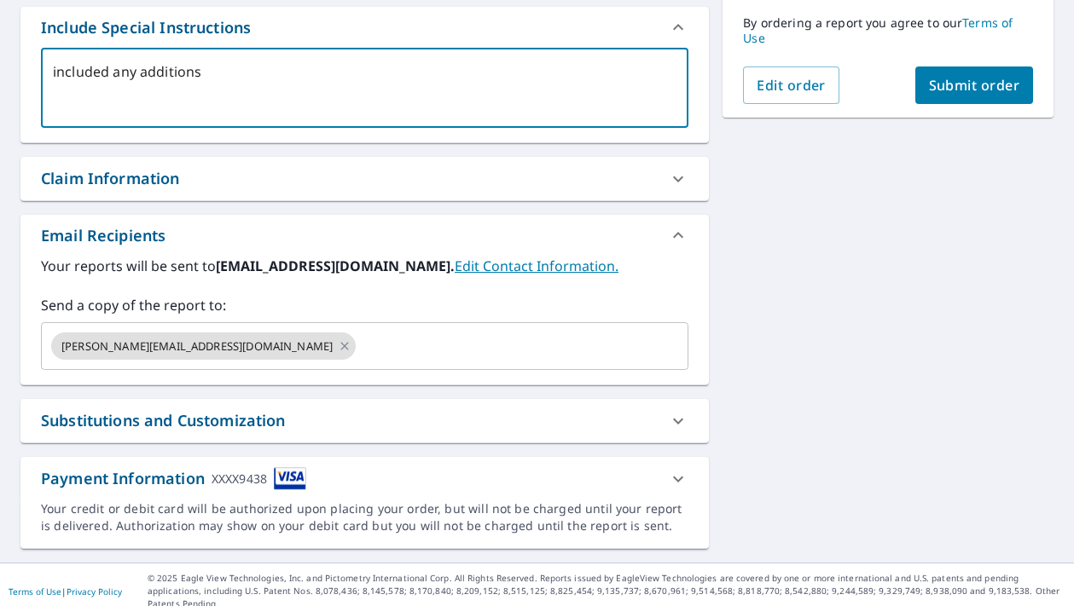
type textarea "included any additions"
click at [243, 57] on div "included any additions x ​" at bounding box center [364, 88] width 647 height 80
type textarea "x"
click at [225, 75] on textarea "included any additions" at bounding box center [365, 88] width 624 height 49
type textarea "included any addition"
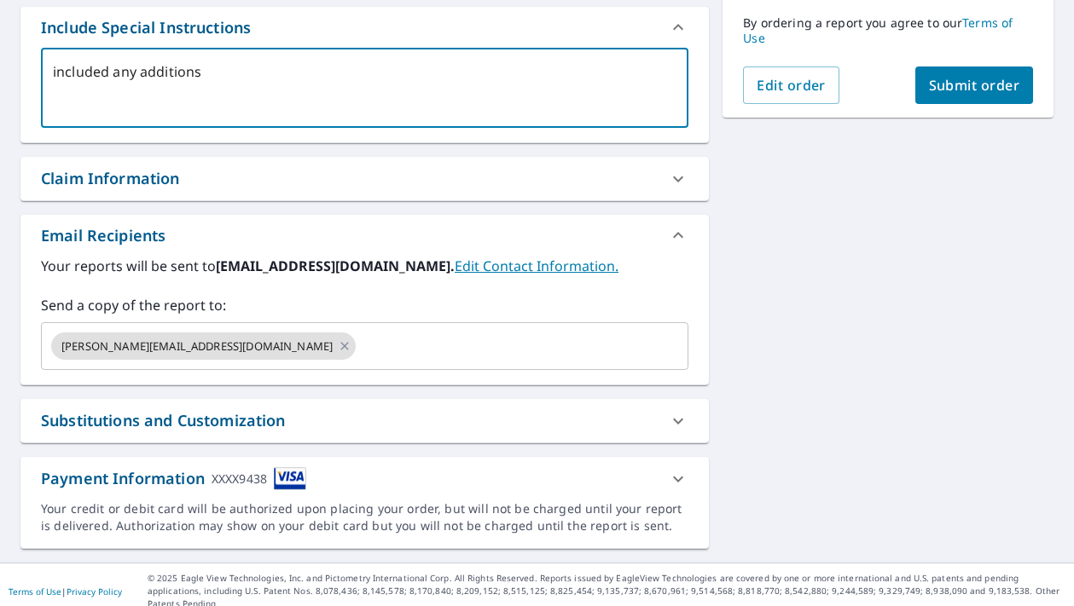
type textarea "x"
type textarea "included any additions"
type textarea "x"
type textarea "included any addition"
type textarea "x"
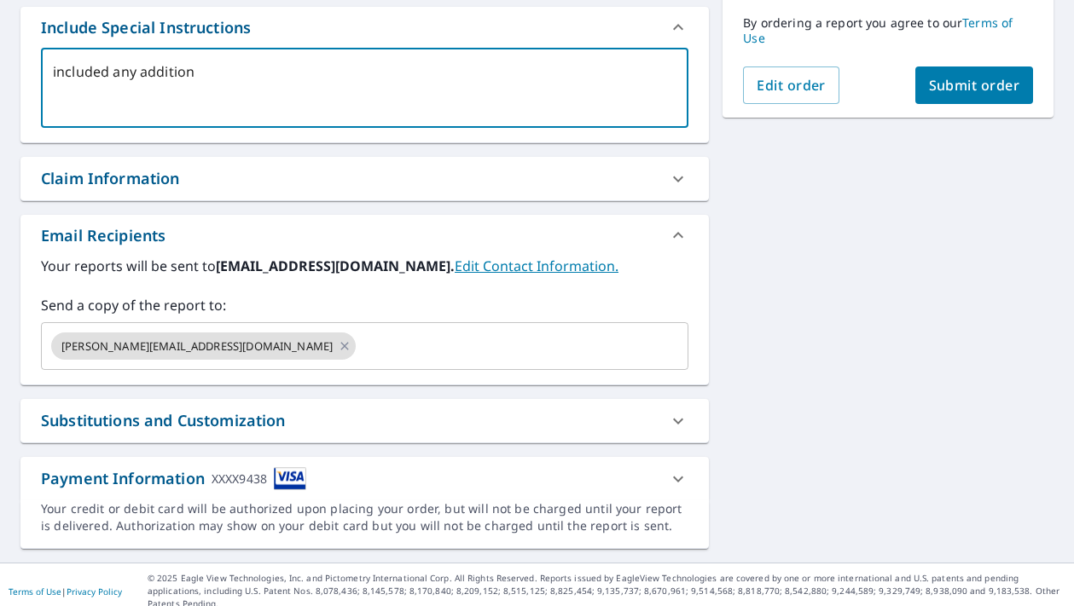
type textarea "included any addition"
type textarea "x"
type textarea "included any addition s"
type textarea "x"
type textarea "included any addition st"
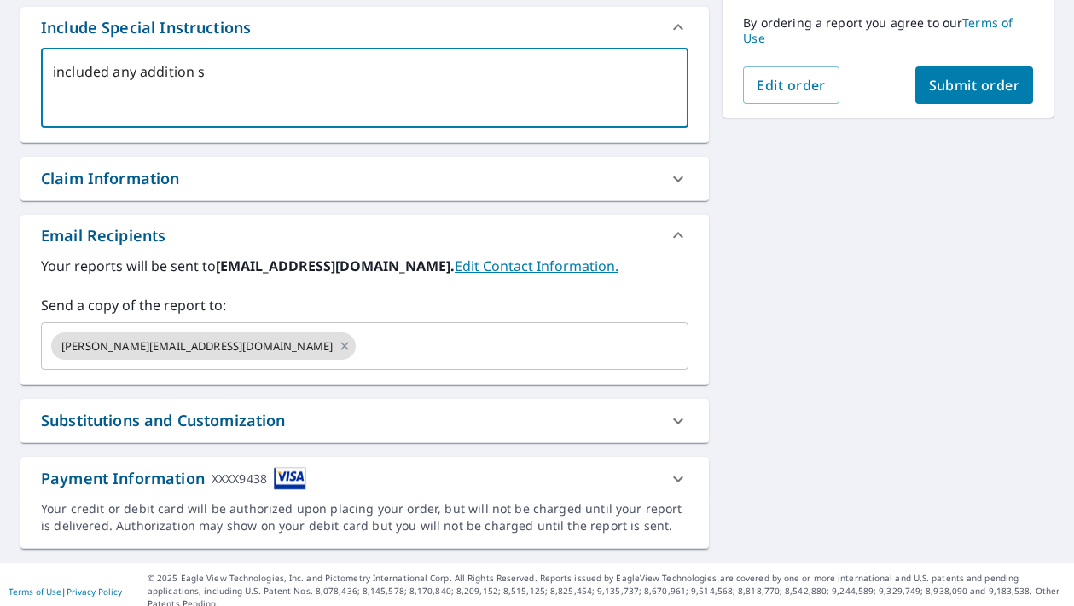
type textarea "x"
type textarea "included any addition str"
type textarea "x"
type textarea "included any addition stru"
type textarea "x"
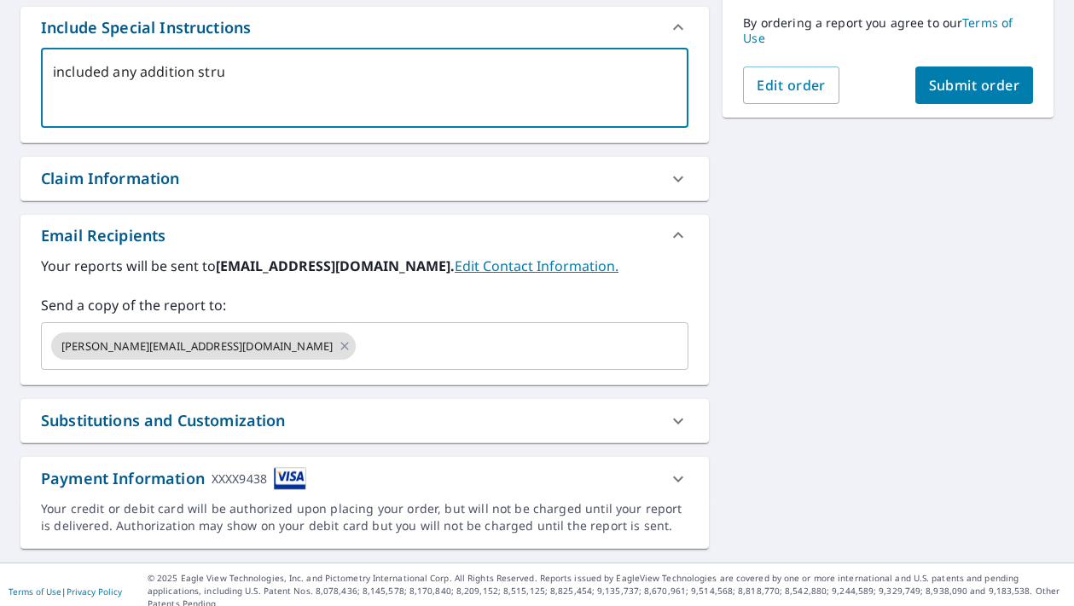
type textarea "included any addition struc"
type textarea "x"
type textarea "included any addition struct"
type textarea "x"
type textarea "included any addition structu"
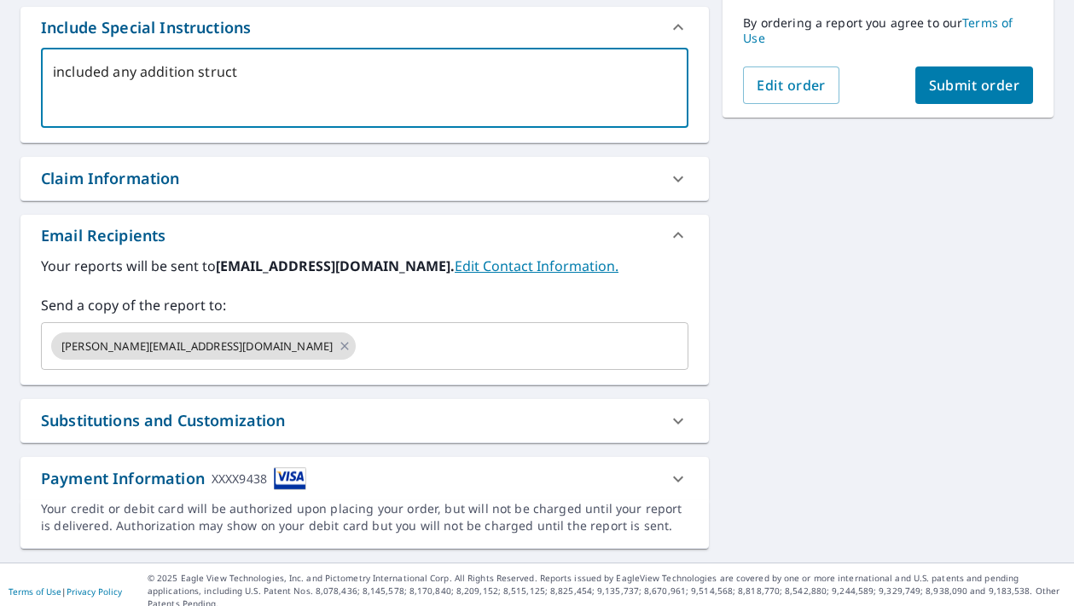
type textarea "x"
type textarea "included any addition structures"
type textarea "x"
type textarea "included any addition structures n"
type textarea "x"
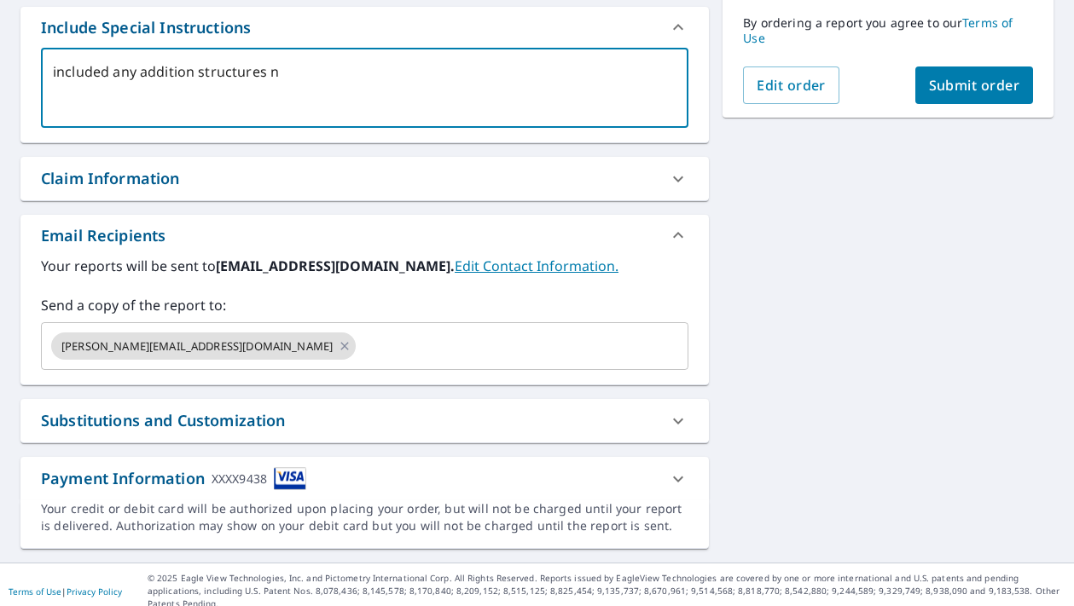
type textarea "included any addition structures n"
type textarea "x"
type textarea "included any addition structures n t"
type textarea "x"
type textarea "included any addition structures n"
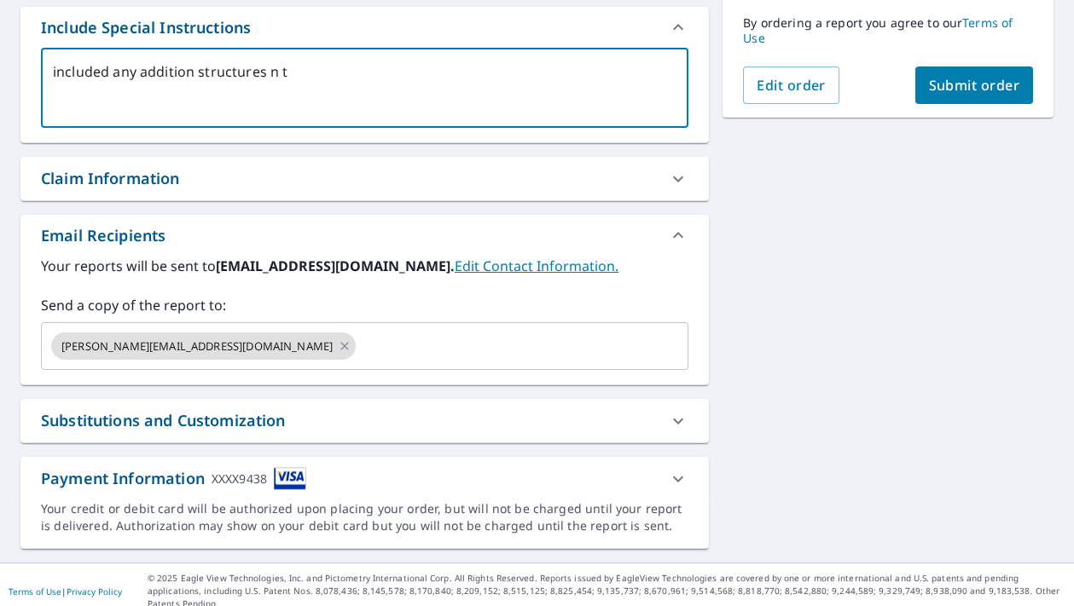
type textarea "x"
type textarea "included any addition structures n"
type textarea "x"
type textarea "included any addition structures"
type textarea "x"
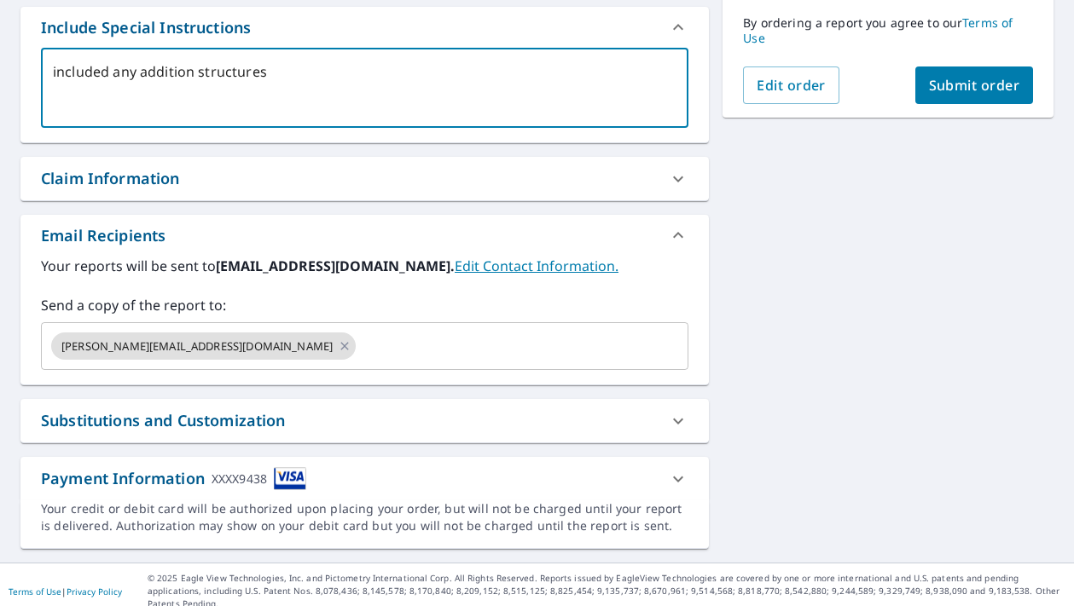
type textarea "included any addition structures o"
type textarea "x"
type textarea "included any addition structures on"
type textarea "x"
type textarea "included any addition structures on"
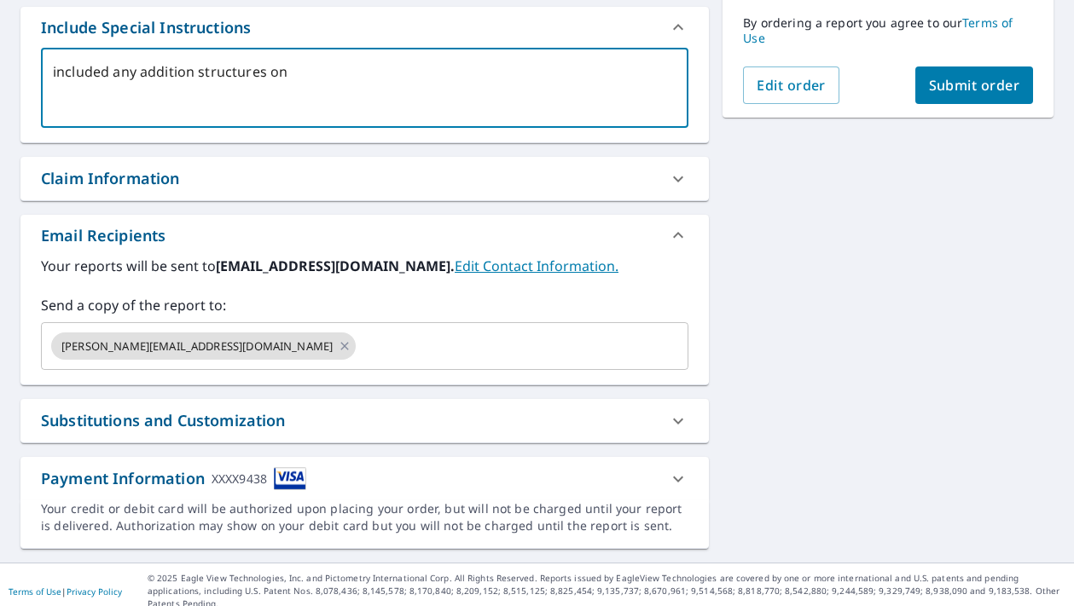
type textarea "x"
type textarea "included any addition structures on t"
type textarea "x"
type textarea "included any addition structures on th"
type textarea "x"
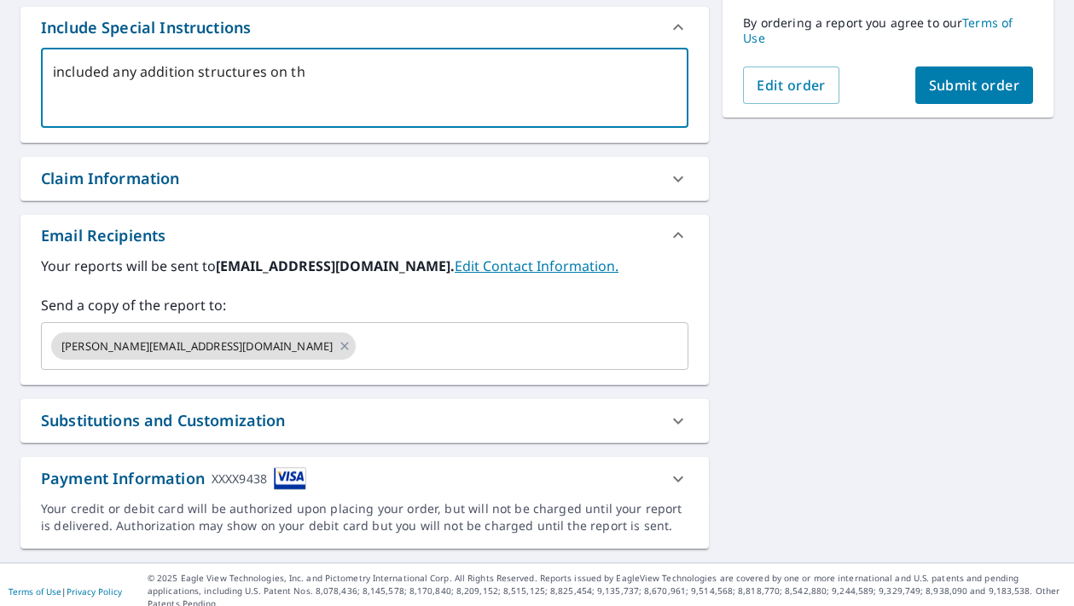
type textarea "included any addition structures on the"
type textarea "x"
type textarea "included any addition structures on the"
type textarea "x"
type textarea "included any addition structures on the p"
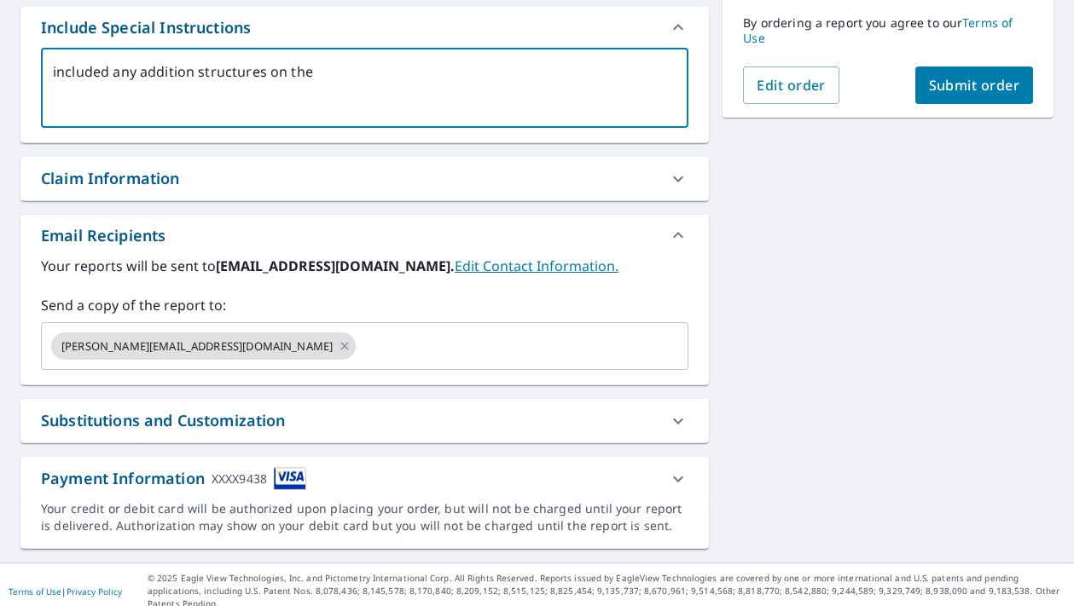
type textarea "x"
type textarea "included any addition structures on the pr"
type textarea "x"
type textarea "included any addition structures on the pro"
type textarea "x"
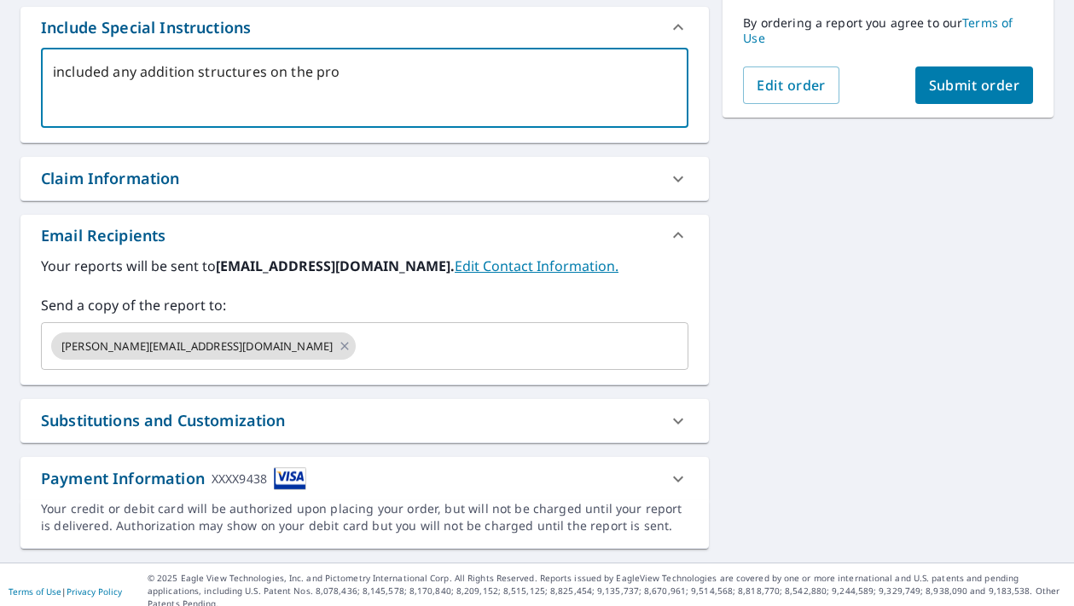
type textarea "included any addition structures on the property"
type textarea "x"
type textarea "included any addition structures on the property"
type textarea "x"
type textarea "included any addition structures on the property"
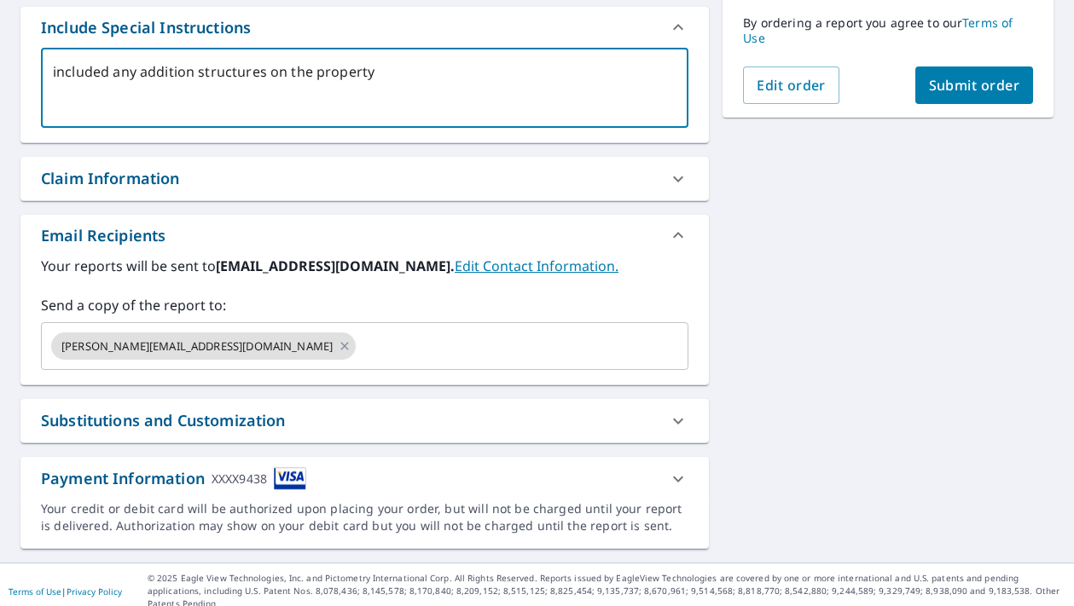
click at [817, 165] on div "[STREET_ADDRESS] A standard road map Aerial A detailed look from above Labels L…" at bounding box center [537, 128] width 1074 height 867
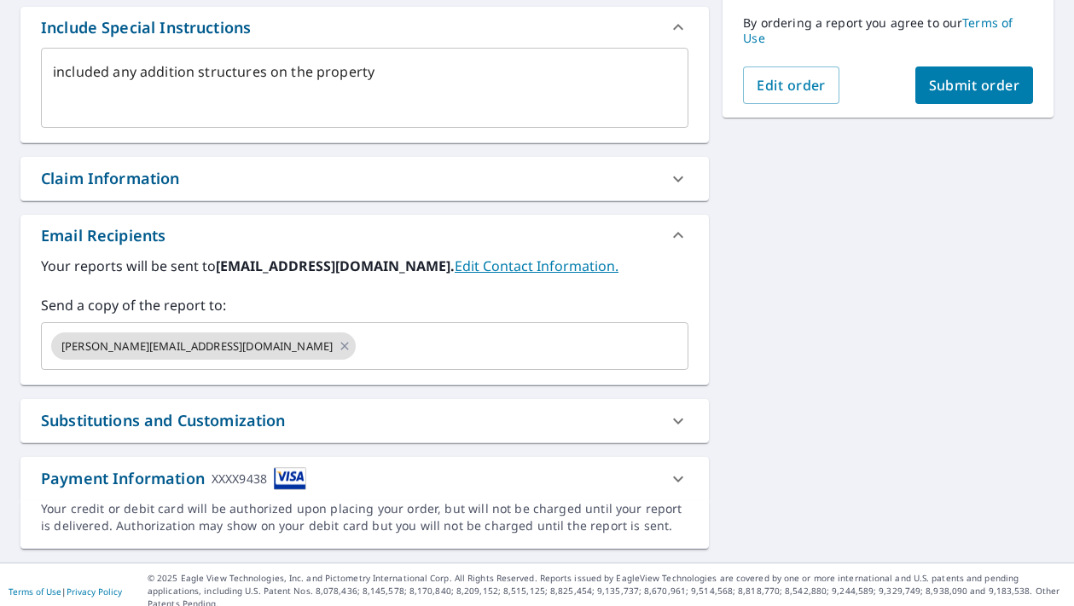
scroll to position [0, 0]
click at [965, 89] on span "Submit order" at bounding box center [974, 85] width 91 height 19
type textarea "x"
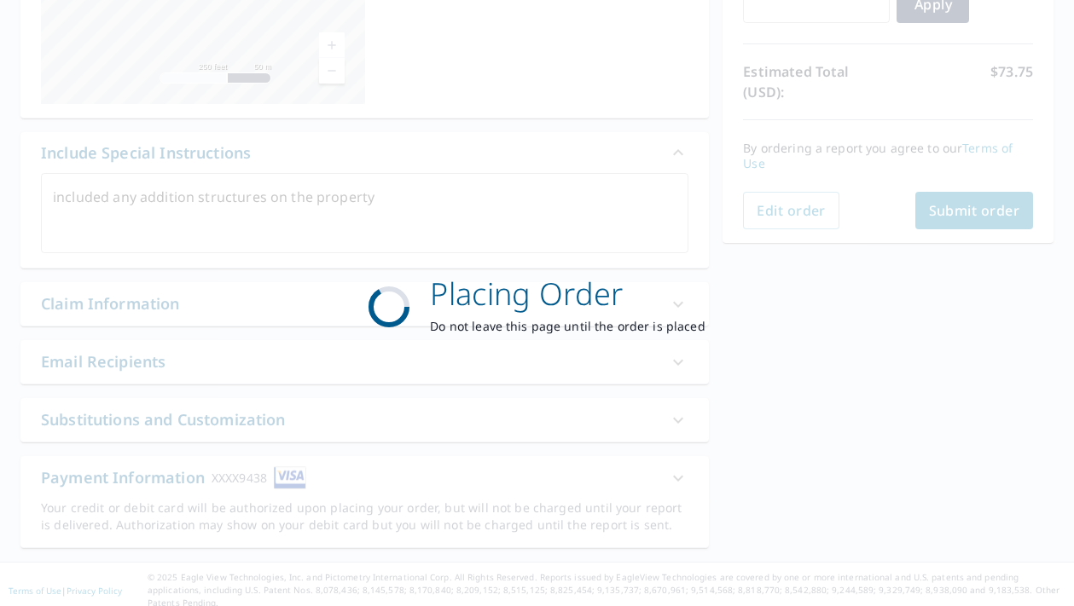
scroll to position [336, 0]
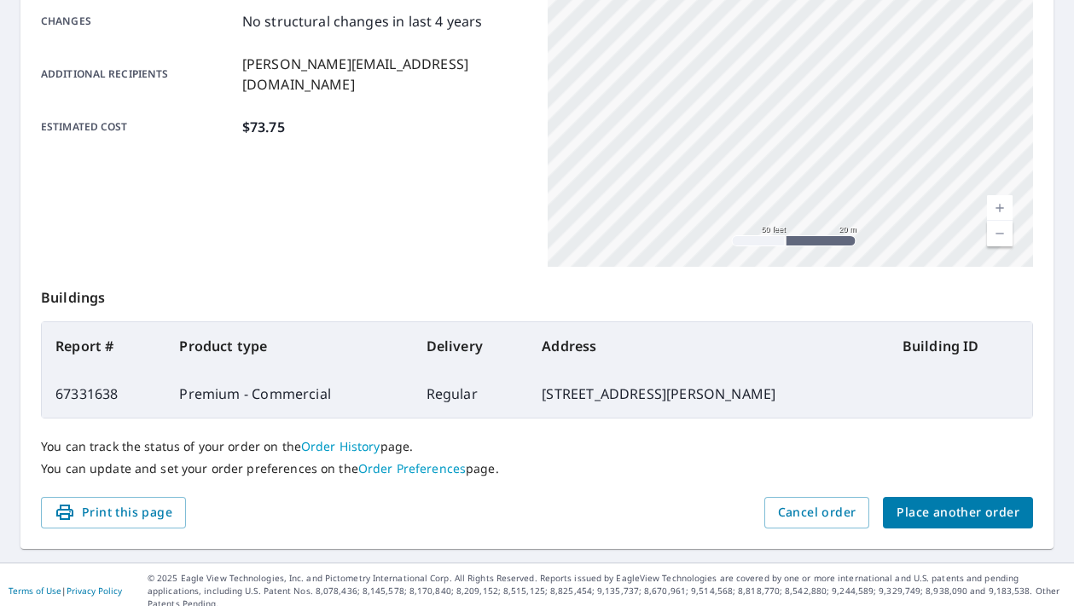
scroll to position [397, 0]
click at [912, 502] on button "Place another order" at bounding box center [958, 514] width 150 height 32
